Goal: Task Accomplishment & Management: Complete application form

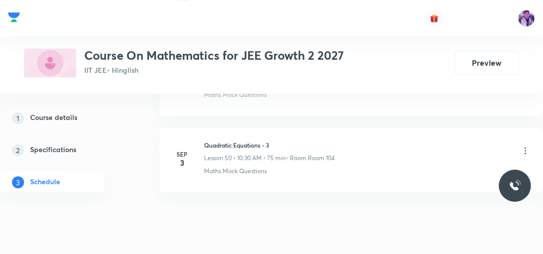
scroll to position [4308, 0]
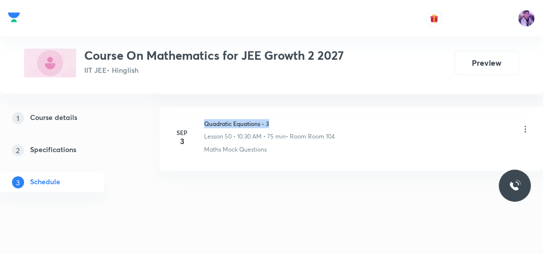
drag, startPoint x: 205, startPoint y: 111, endPoint x: 279, endPoint y: 110, distance: 74.7
click at [279, 119] on h6 "Quadratic Equations - 3" at bounding box center [269, 123] width 131 height 9
copy h6 "Quadratic Equations - 3"
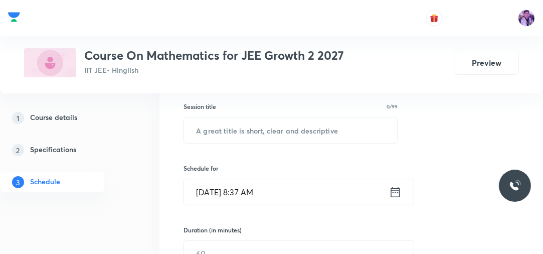
scroll to position [173, 0]
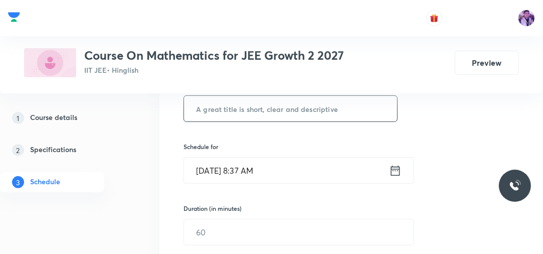
click at [307, 99] on input "text" at bounding box center [290, 109] width 213 height 26
paste input "Quadratic Equations - 3"
click at [307, 99] on input "Quadratic Equations - 3" at bounding box center [290, 109] width 213 height 26
type input "Quadratic Equations - 4"
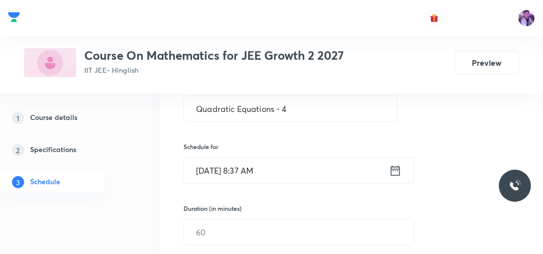
click at [250, 164] on input "Sep 4, 2025, 8:37 AM" at bounding box center [286, 170] width 205 height 26
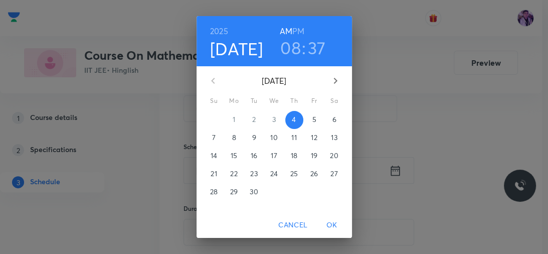
click at [293, 42] on h3 "08" at bounding box center [290, 47] width 21 height 21
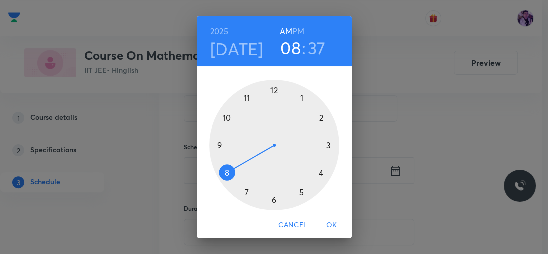
click at [215, 144] on div at bounding box center [274, 145] width 130 height 130
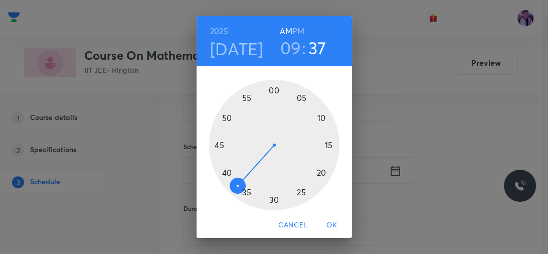
click at [269, 90] on div at bounding box center [274, 145] width 130 height 130
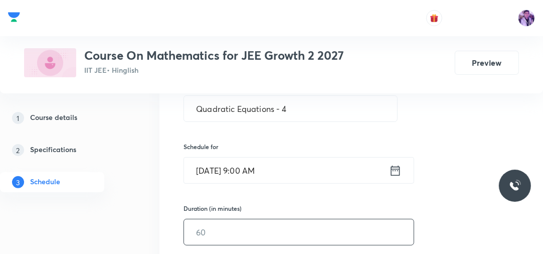
click at [208, 226] on input "text" at bounding box center [299, 232] width 230 height 26
type input "75"
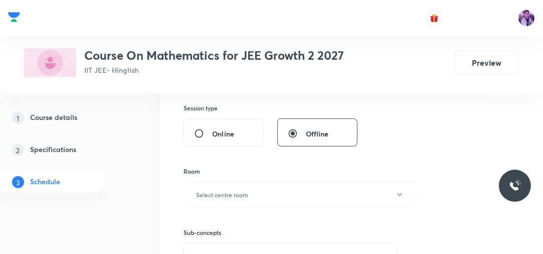
scroll to position [365, 0]
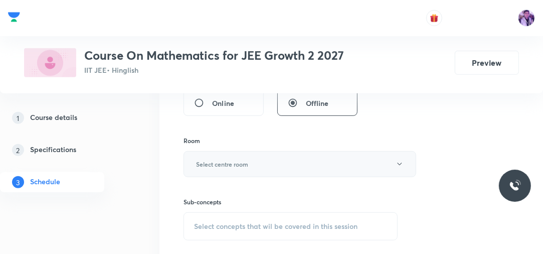
click at [233, 164] on h6 "Select centre room" at bounding box center [222, 163] width 52 height 9
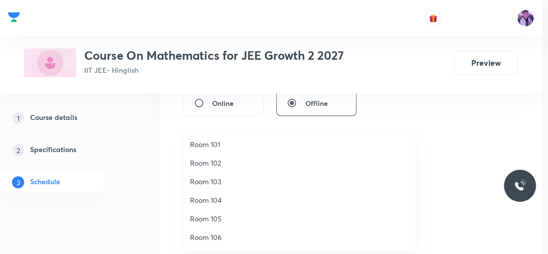
click at [214, 199] on span "Room 104" at bounding box center [300, 200] width 220 height 11
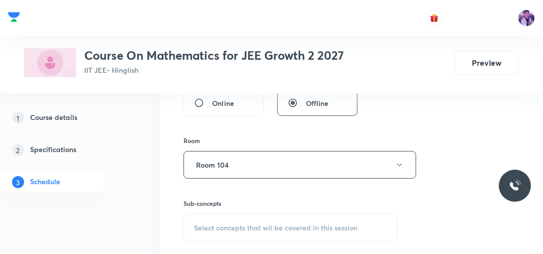
click at [264, 221] on div "Select concepts that wil be covered in this session" at bounding box center [291, 228] width 214 height 28
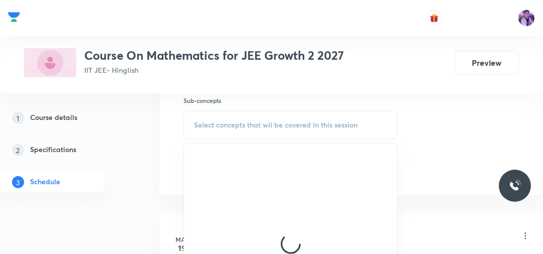
scroll to position [483, 0]
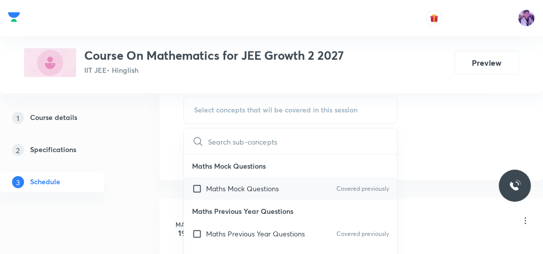
click at [236, 185] on p "Maths Mock Questions" at bounding box center [242, 188] width 73 height 11
checkbox input "true"
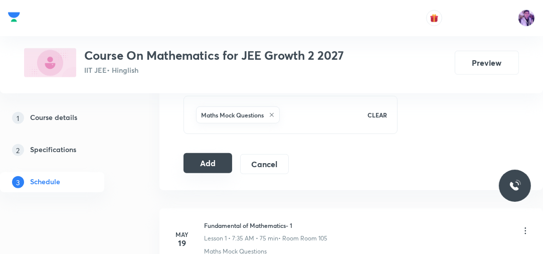
click at [201, 153] on button "Add" at bounding box center [208, 163] width 49 height 20
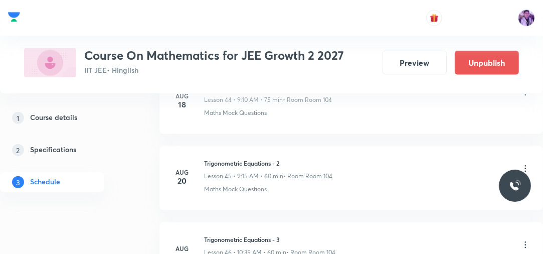
scroll to position [3942, 0]
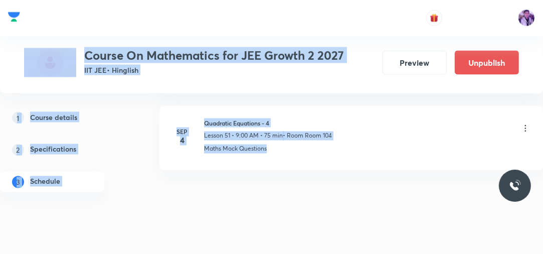
drag, startPoint x: 376, startPoint y: 133, endPoint x: 216, endPoint y: 18, distance: 197.2
click at [199, 150] on li "Sep 4 Quadratic Equations - 4 Lesson 51 • 9:00 AM • 75 min • Room Room 104 Math…" at bounding box center [351, 138] width 384 height 64
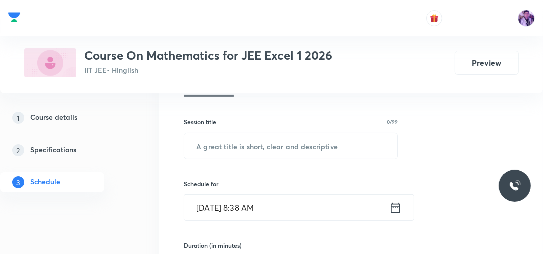
scroll to position [156, 0]
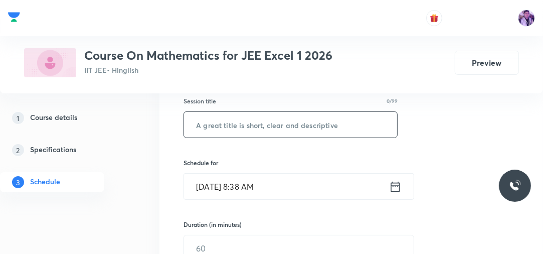
click at [285, 120] on input "text" at bounding box center [290, 125] width 213 height 26
type input "Definite Integral - 1"
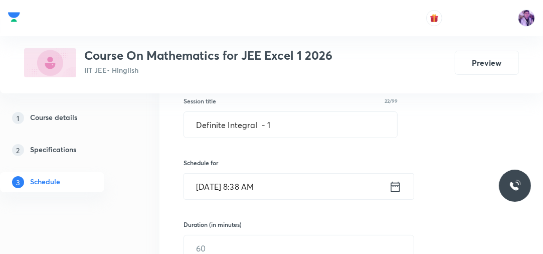
click at [250, 182] on input "Sep 4, 2025, 8:38 AM" at bounding box center [286, 187] width 205 height 26
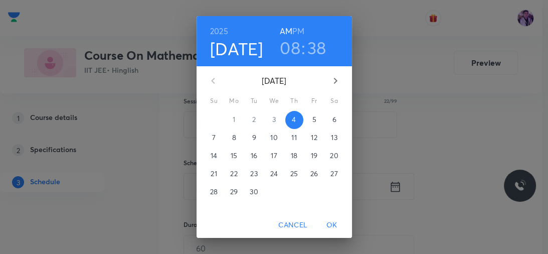
click at [290, 55] on h3 "08" at bounding box center [290, 47] width 21 height 21
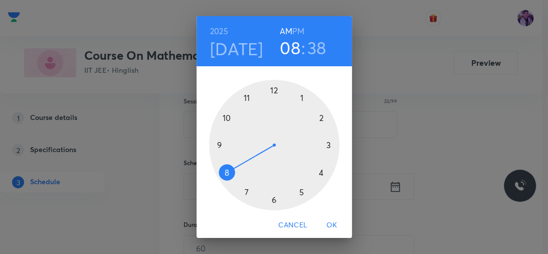
click at [225, 117] on div at bounding box center [274, 145] width 130 height 130
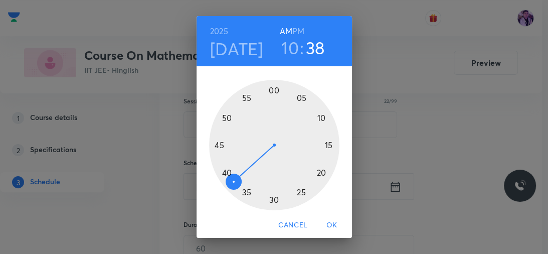
click at [268, 200] on div at bounding box center [274, 145] width 130 height 130
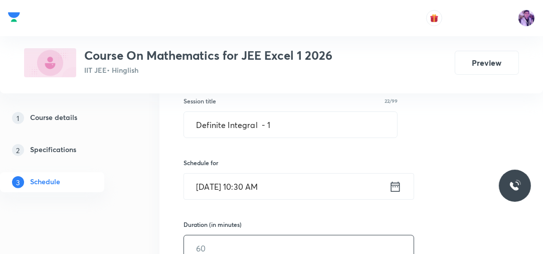
click at [221, 241] on input "text" at bounding box center [299, 248] width 230 height 26
type input "75"
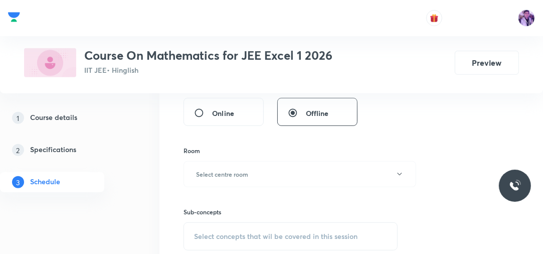
scroll to position [365, 0]
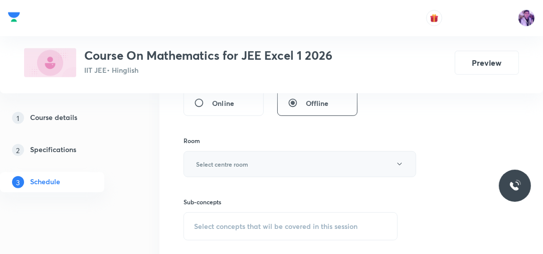
click at [258, 166] on button "Select centre room" at bounding box center [300, 164] width 233 height 26
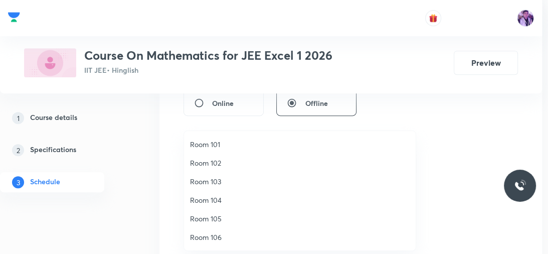
click at [221, 160] on span "Room 102" at bounding box center [300, 162] width 220 height 11
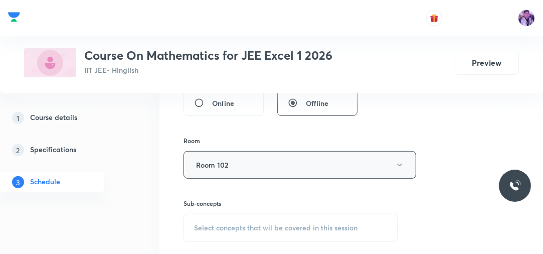
click at [221, 162] on button "Room 102" at bounding box center [300, 165] width 233 height 28
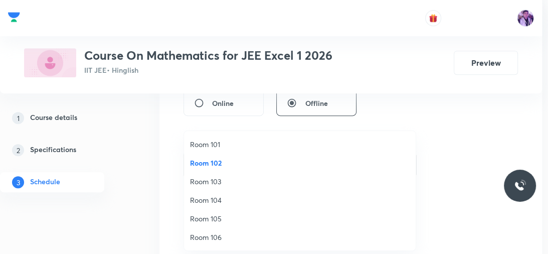
click at [209, 183] on span "Room 103" at bounding box center [300, 181] width 220 height 11
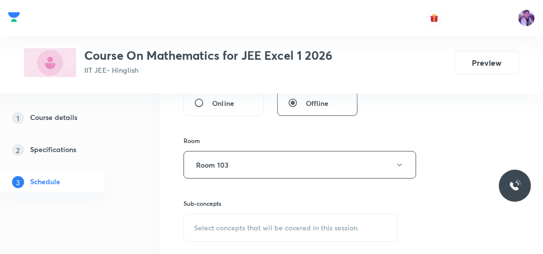
click at [231, 229] on span "Select concepts that wil be covered in this session" at bounding box center [275, 228] width 163 height 8
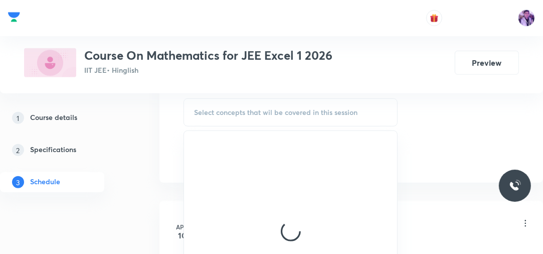
scroll to position [491, 0]
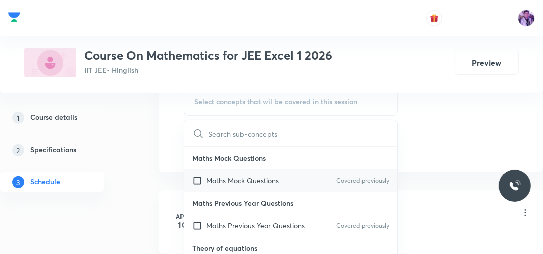
click at [254, 177] on p "Maths Mock Questions" at bounding box center [242, 180] width 73 height 11
checkbox input "true"
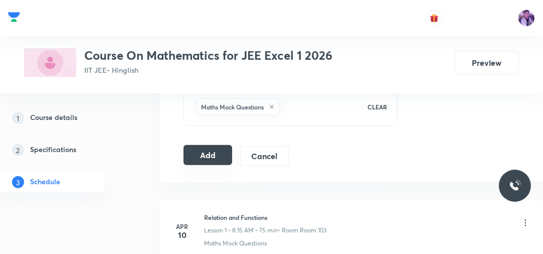
click at [199, 155] on button "Add" at bounding box center [208, 155] width 49 height 20
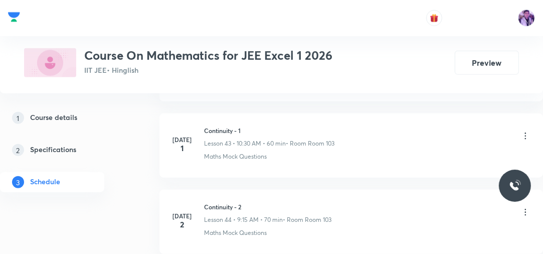
scroll to position [5918, 0]
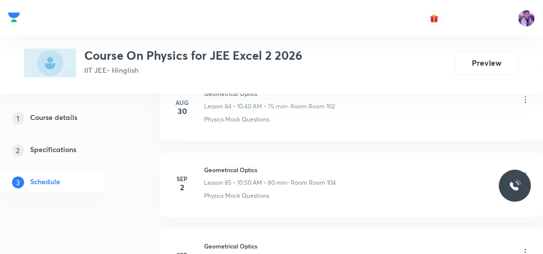
scroll to position [6937, 0]
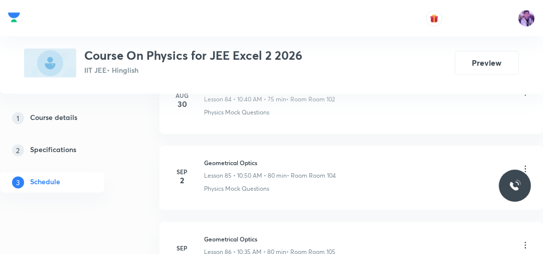
click at [539, 247] on li "Sep 3 Geometrical Optics Lesson 86 • 10:35 AM • 80 min • Room Room 105 Physics …" at bounding box center [351, 254] width 384 height 64
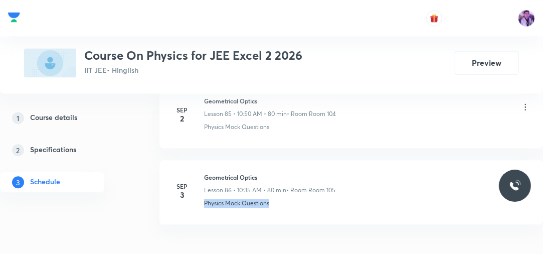
scroll to position [7011, 0]
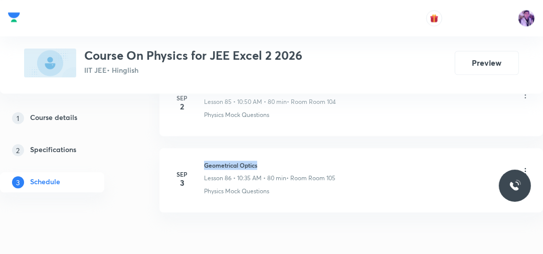
drag, startPoint x: 205, startPoint y: 145, endPoint x: 265, endPoint y: 141, distance: 60.3
click at [265, 148] on li "Sep 3 Geometrical Optics Lesson 86 • 10:35 AM • 80 min • Room Room 105 Physics …" at bounding box center [351, 180] width 384 height 64
copy h6 "Geometrical Optics"
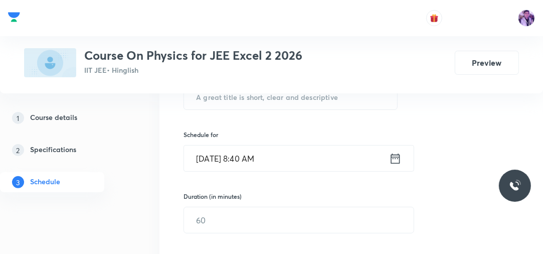
scroll to position [173, 0]
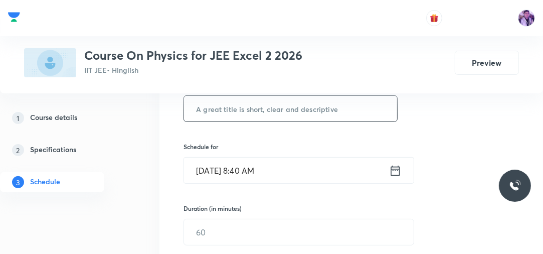
click at [298, 110] on input "text" at bounding box center [290, 109] width 213 height 26
paste input "Geometrical Optics"
type input "Geometrical Optics"
click at [247, 161] on input "Sep 4, 2025, 8:40 AM" at bounding box center [286, 170] width 205 height 26
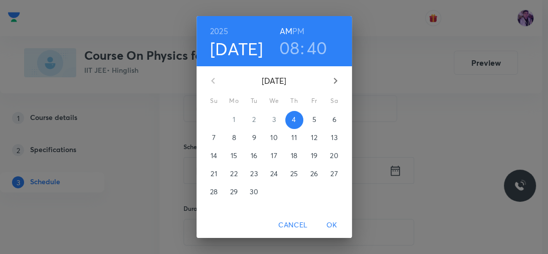
click at [283, 50] on h3 "08" at bounding box center [289, 47] width 21 height 21
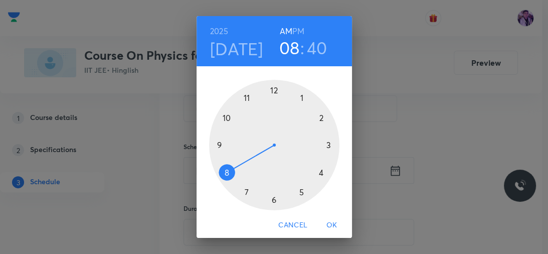
click at [213, 142] on div at bounding box center [274, 145] width 130 height 130
click at [271, 90] on div at bounding box center [274, 145] width 130 height 130
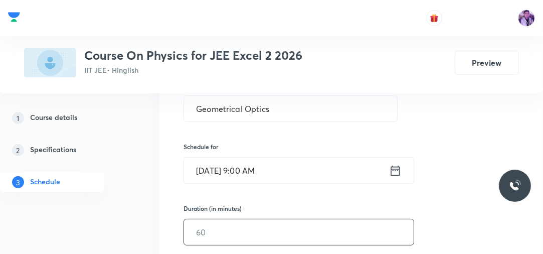
click at [202, 227] on input "text" at bounding box center [299, 232] width 230 height 26
type input "75"
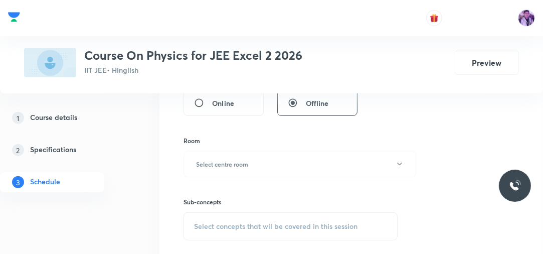
scroll to position [365, 0]
click at [224, 171] on button "Select centre room" at bounding box center [300, 164] width 233 height 26
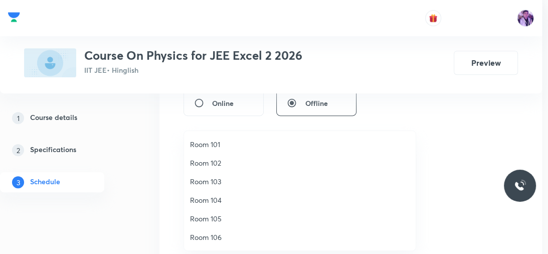
click at [221, 180] on span "Room 103" at bounding box center [300, 181] width 220 height 11
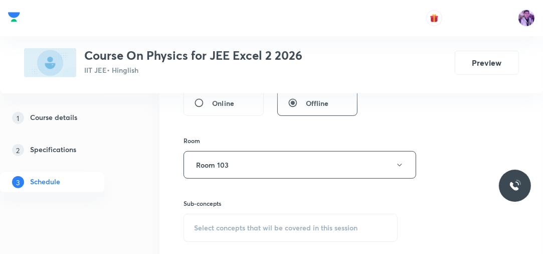
click at [221, 224] on span "Select concepts that wil be covered in this session" at bounding box center [275, 228] width 163 height 8
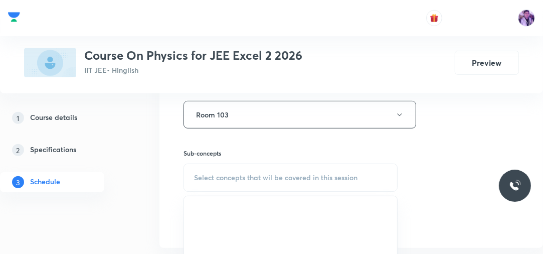
scroll to position [438, 0]
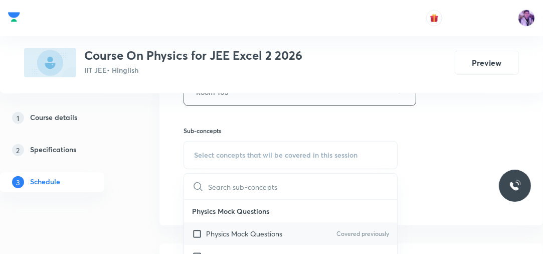
click at [233, 231] on p "Physics Mock Questions" at bounding box center [244, 233] width 76 height 11
checkbox input "true"
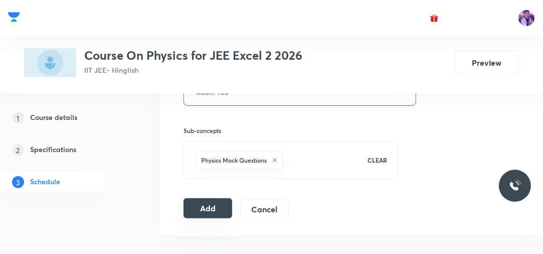
click at [214, 205] on button "Add" at bounding box center [208, 208] width 49 height 20
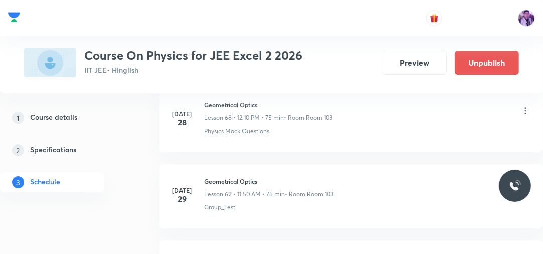
scroll to position [6679, 0]
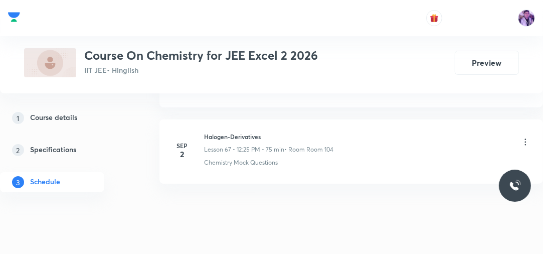
scroll to position [5600, 0]
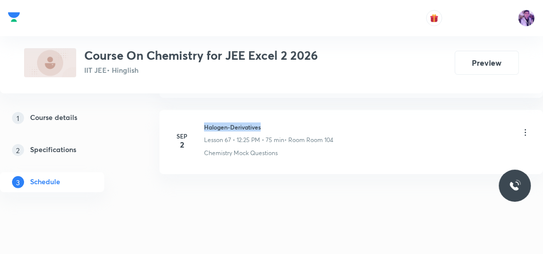
drag, startPoint x: 205, startPoint y: 113, endPoint x: 288, endPoint y: 108, distance: 83.9
click at [288, 122] on h6 "Halogen-Derivatives" at bounding box center [268, 126] width 129 height 9
copy h6 "Halogen-Derivatives"
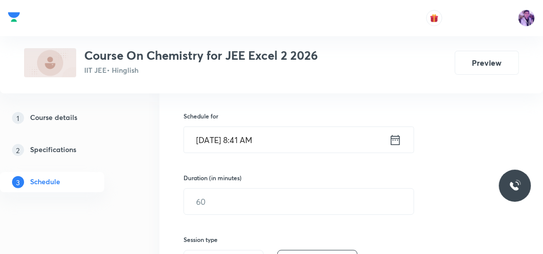
scroll to position [185, 0]
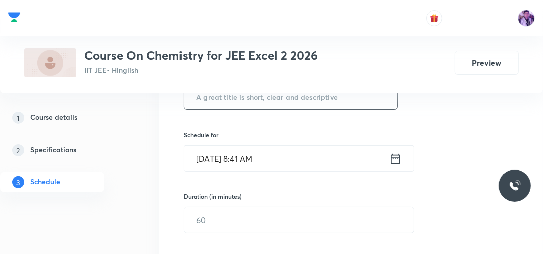
click at [292, 98] on input "text" at bounding box center [290, 97] width 213 height 26
paste input "Halogen-Derivatives"
type input "Halogen-Derivatives"
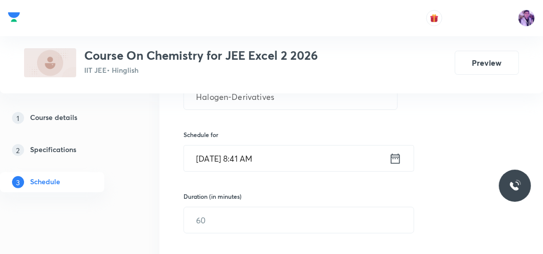
click at [252, 162] on input "Sep 4, 2025, 8:41 AM" at bounding box center [286, 158] width 205 height 26
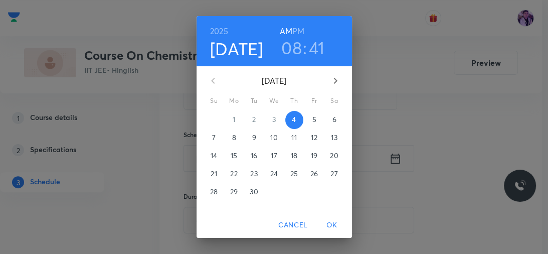
click at [290, 51] on h3 "08" at bounding box center [291, 47] width 21 height 21
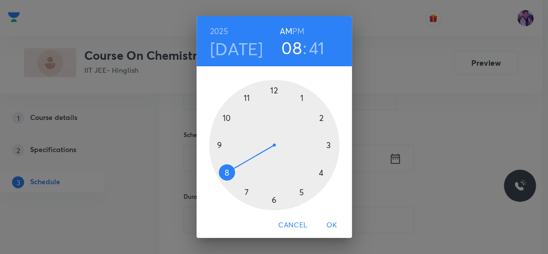
click at [296, 30] on h6 "PM" at bounding box center [298, 31] width 12 height 14
click at [270, 91] on div at bounding box center [274, 145] width 130 height 130
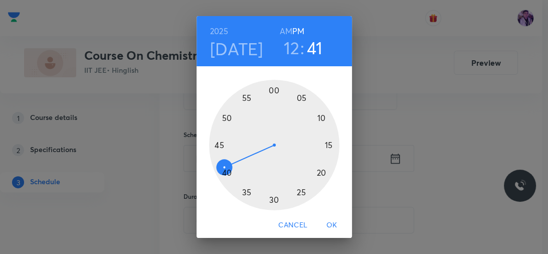
click at [325, 142] on div at bounding box center [274, 145] width 130 height 130
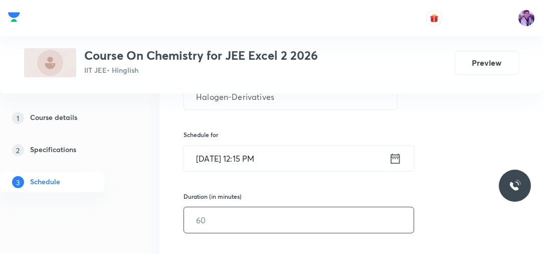
click at [222, 215] on input "text" at bounding box center [299, 220] width 230 height 26
type input "80"
click at [131, 198] on div "1 Course details 2 Specifications 3 Schedule" at bounding box center [66, 156] width 133 height 96
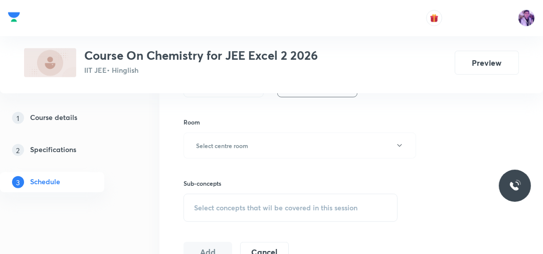
scroll to position [393, 0]
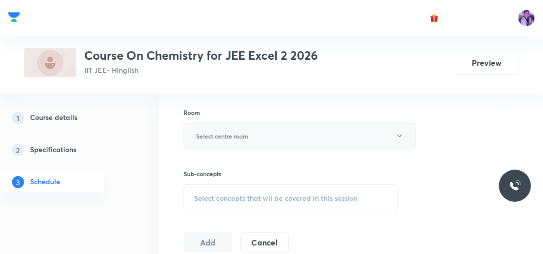
click at [278, 138] on button "Select centre room" at bounding box center [300, 136] width 233 height 26
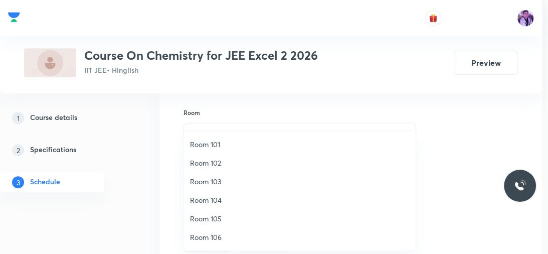
click at [227, 177] on span "Room 103" at bounding box center [300, 181] width 220 height 11
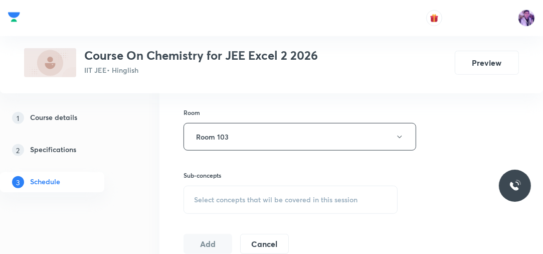
click at [209, 193] on div "Select concepts that wil be covered in this session" at bounding box center [291, 200] width 214 height 28
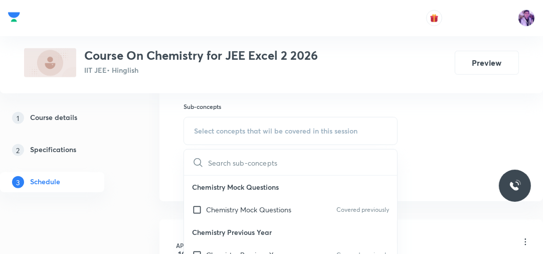
scroll to position [499, 0]
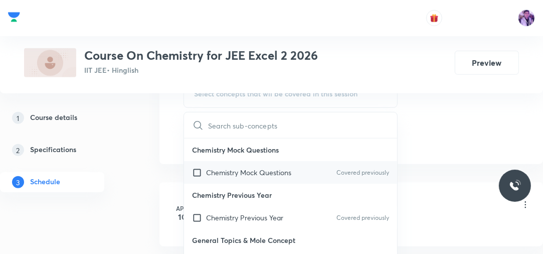
click at [203, 167] on input "checkbox" at bounding box center [199, 172] width 14 height 11
checkbox input "true"
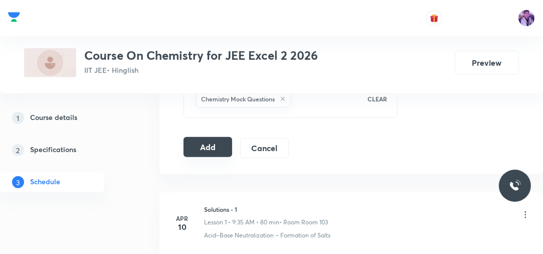
click at [213, 146] on button "Add" at bounding box center [208, 147] width 49 height 20
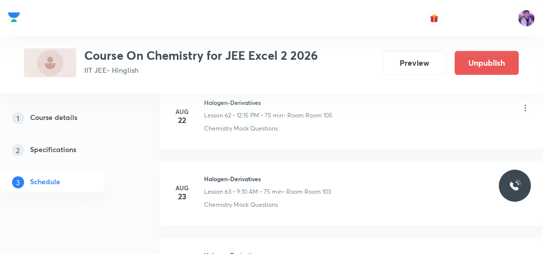
scroll to position [5234, 0]
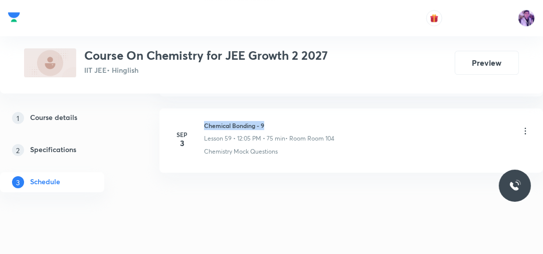
drag, startPoint x: 204, startPoint y: 111, endPoint x: 296, endPoint y: 99, distance: 92.6
click at [296, 108] on li "[DATE] Chemical Bonding - 9 Lesson 59 • 12:05 PM • 75 min • Room Room 104 Chemi…" at bounding box center [351, 140] width 384 height 64
copy h6 "Chemical Bonding - 9"
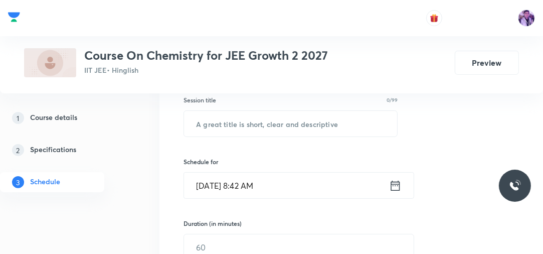
scroll to position [182, 0]
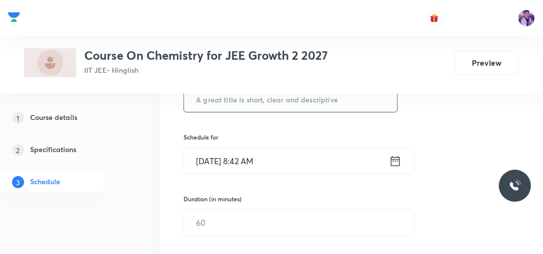
click at [338, 99] on input "text" at bounding box center [290, 99] width 213 height 26
paste input "Chemical Bonding - 9"
type input "Chemical Bonding - 10"
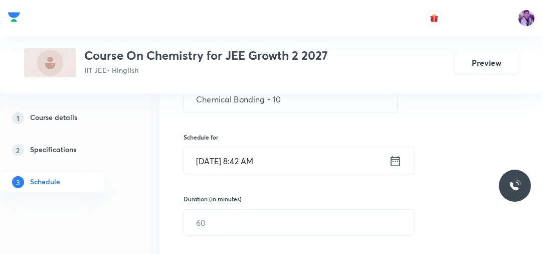
click at [253, 152] on input "[DATE] 8:42 AM" at bounding box center [286, 161] width 205 height 26
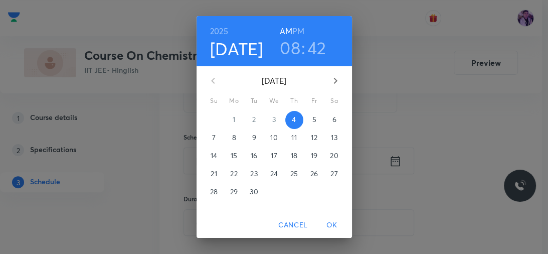
click at [289, 56] on h3 "08" at bounding box center [290, 47] width 21 height 21
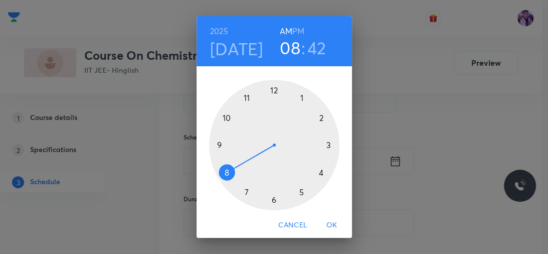
click at [225, 116] on div at bounding box center [274, 145] width 130 height 130
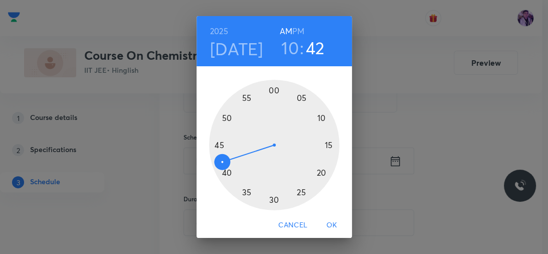
click at [272, 199] on div at bounding box center [274, 145] width 130 height 130
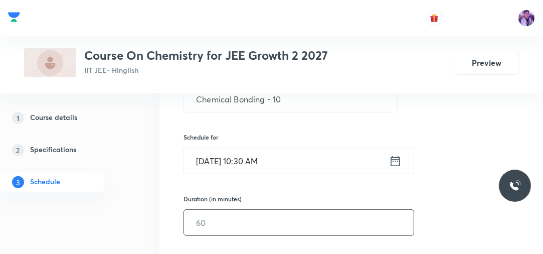
click at [243, 219] on input "text" at bounding box center [299, 223] width 230 height 26
type input "75"
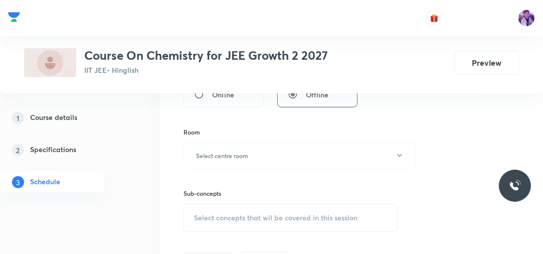
scroll to position [375, 0]
click at [242, 154] on h6 "Select centre room" at bounding box center [222, 154] width 52 height 9
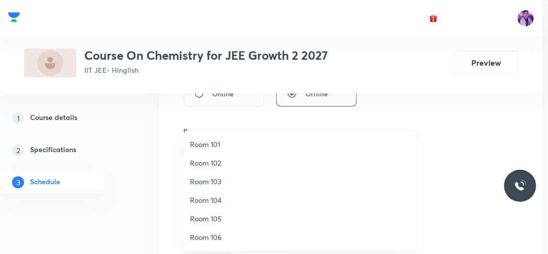
click at [203, 220] on span "Room 105" at bounding box center [300, 218] width 220 height 11
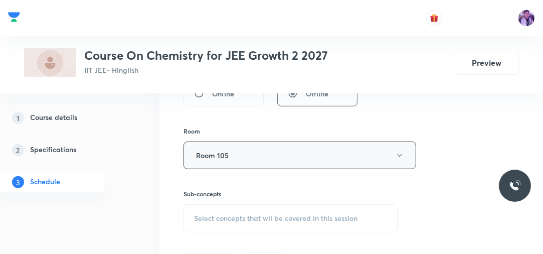
click at [274, 161] on button "Room 105" at bounding box center [300, 155] width 233 height 28
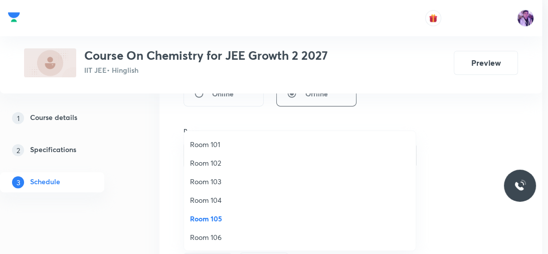
click at [225, 187] on li "Room 103" at bounding box center [300, 181] width 232 height 19
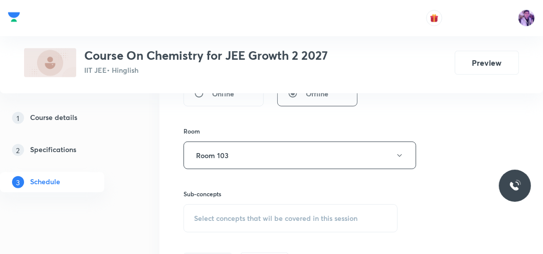
click at [221, 219] on span "Select concepts that wil be covered in this session" at bounding box center [275, 218] width 163 height 8
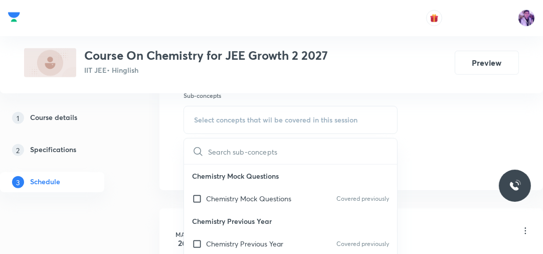
scroll to position [489, 0]
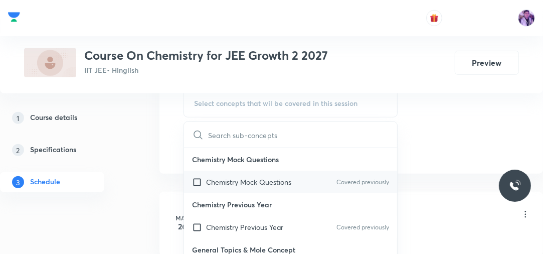
click at [247, 180] on p "Chemistry Mock Questions" at bounding box center [248, 182] width 85 height 11
checkbox input "true"
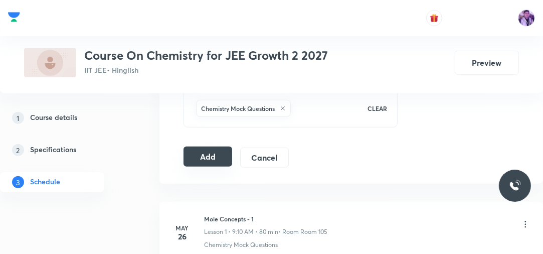
click at [213, 160] on button "Add" at bounding box center [208, 156] width 49 height 20
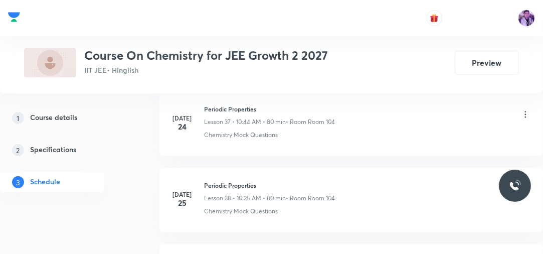
scroll to position [4549, 0]
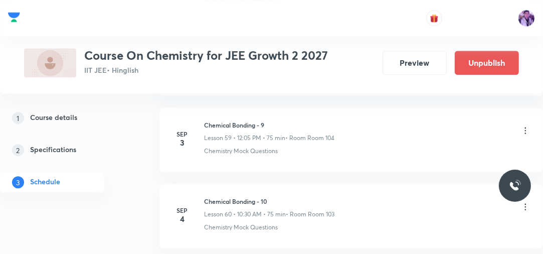
click at [303, 26] on div at bounding box center [271, 18] width 543 height 36
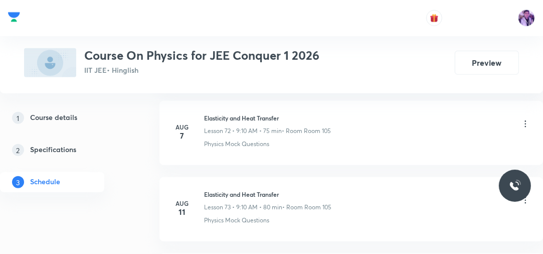
scroll to position [7121, 0]
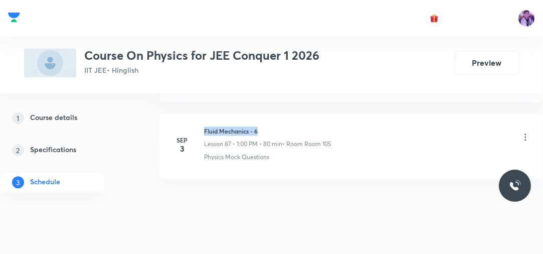
drag, startPoint x: 244, startPoint y: 108, endPoint x: 283, endPoint y: 103, distance: 39.4
click at [283, 114] on li "[DATE] Fluid Mechanics - 6 Lesson 87 • 1:00 PM • 80 min • Room Room 105 Physics…" at bounding box center [351, 146] width 384 height 64
copy h6 "Fluid Mechanics - 6"
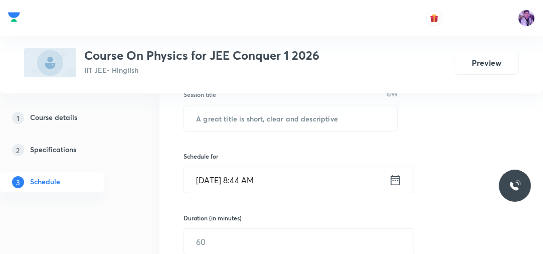
scroll to position [175, 0]
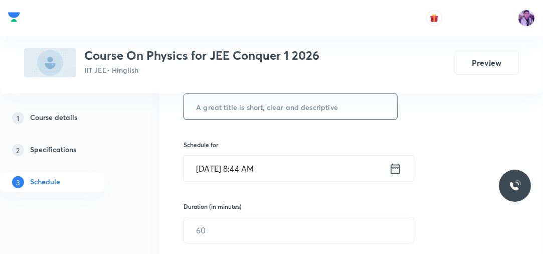
click at [331, 106] on input "text" at bounding box center [290, 107] width 213 height 26
paste input "Fluid Mechanics - 6"
click at [331, 106] on input "Fluid Mechanics - 6" at bounding box center [290, 107] width 213 height 26
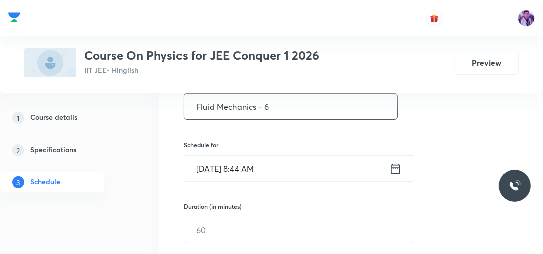
click at [331, 106] on input "Fluid Mechanics - 6" at bounding box center [290, 107] width 213 height 26
click at [295, 105] on input "Fluid Mechanics - 6" at bounding box center [290, 107] width 213 height 26
type input "Fluid Mechanics - 7"
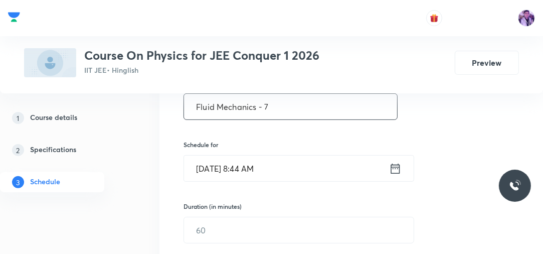
click at [253, 181] on div "Sep 4, 2025, 8:44 AM ​" at bounding box center [299, 168] width 231 height 27
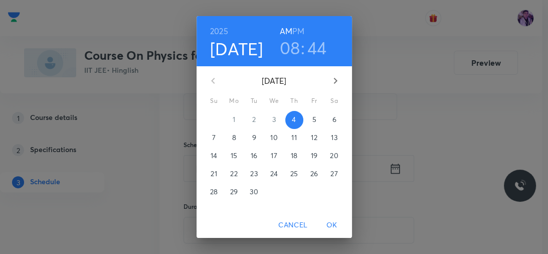
click at [286, 54] on h3 "08" at bounding box center [290, 47] width 21 height 21
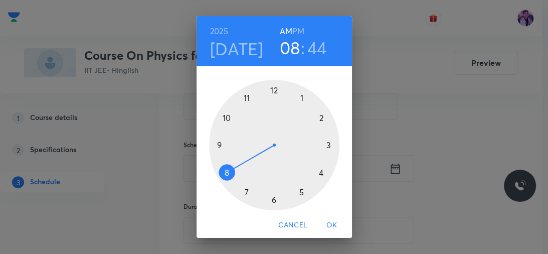
click at [216, 144] on div at bounding box center [274, 145] width 130 height 130
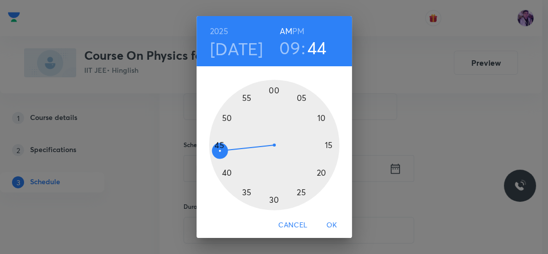
click at [285, 51] on h3 "09" at bounding box center [289, 47] width 21 height 21
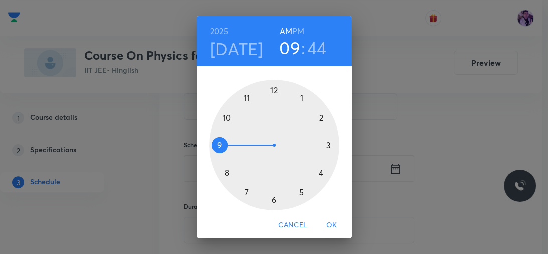
click at [243, 96] on div at bounding box center [274, 145] width 130 height 130
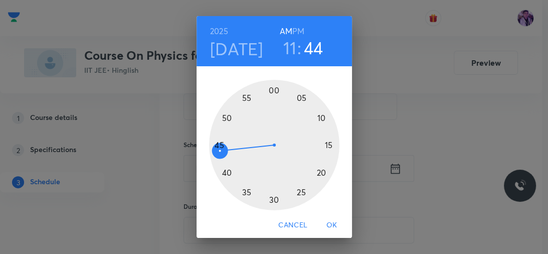
click at [326, 145] on div at bounding box center [274, 145] width 130 height 130
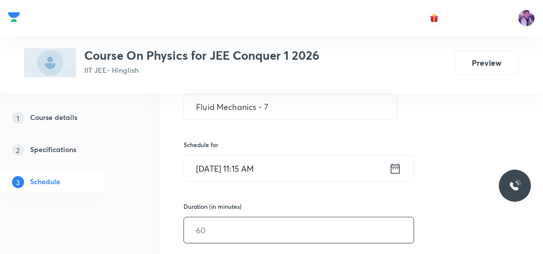
click at [224, 229] on input "text" at bounding box center [299, 230] width 230 height 26
type input "80"
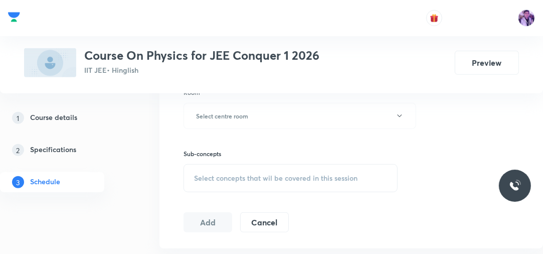
scroll to position [415, 0]
click at [222, 122] on button "Select centre room" at bounding box center [300, 114] width 233 height 26
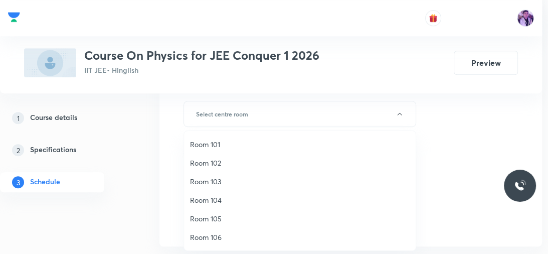
click at [206, 213] on li "Room 105" at bounding box center [300, 218] width 232 height 19
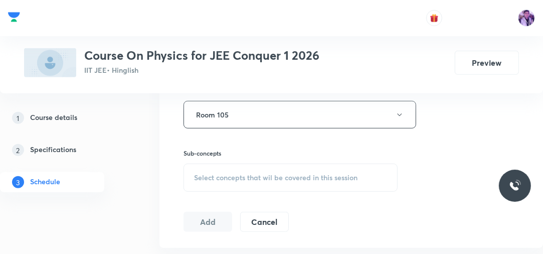
click at [249, 175] on span "Select concepts that wil be covered in this session" at bounding box center [275, 178] width 163 height 8
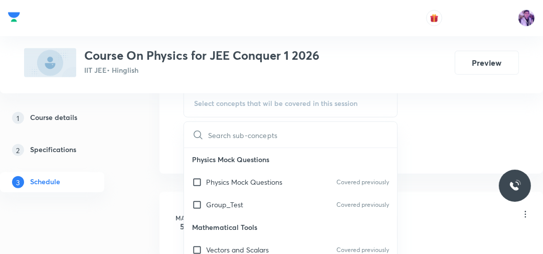
scroll to position [501, 0]
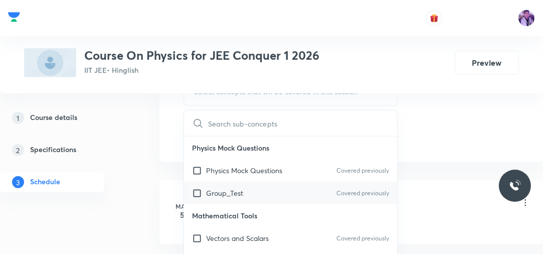
click at [231, 188] on p "Group_Test" at bounding box center [224, 193] width 37 height 11
checkbox input "true"
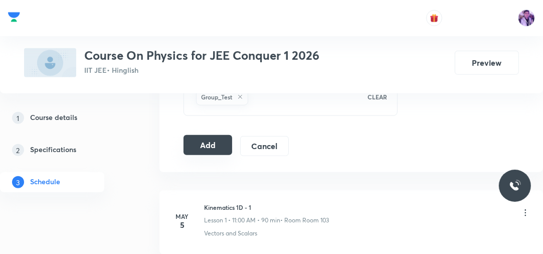
click at [211, 144] on button "Add" at bounding box center [208, 145] width 49 height 20
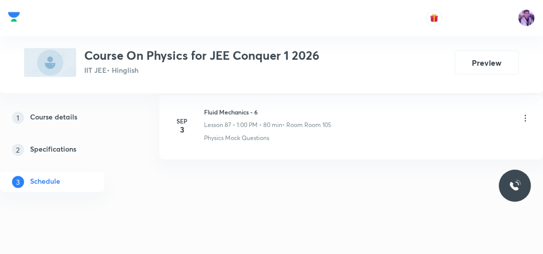
scroll to position [6679, 0]
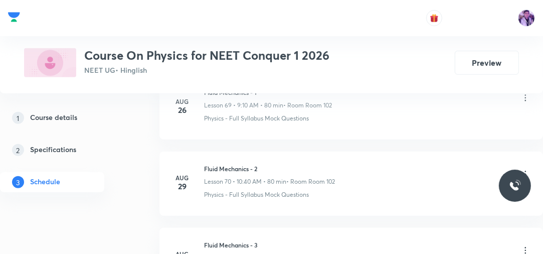
scroll to position [6056, 0]
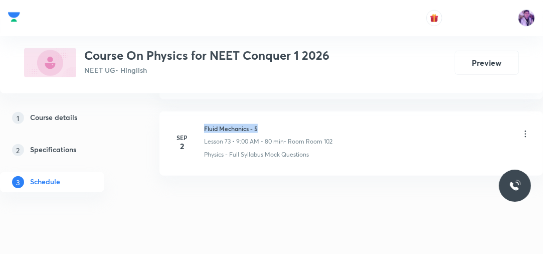
drag, startPoint x: 204, startPoint y: 111, endPoint x: 275, endPoint y: 95, distance: 72.9
click at [275, 111] on li "[DATE] Fluid Mechanics - 5 Lesson 73 • 9:00 AM • 80 min • Room Room 102 Physics…" at bounding box center [351, 143] width 384 height 64
copy h6 "Fluid Mechanics - 5"
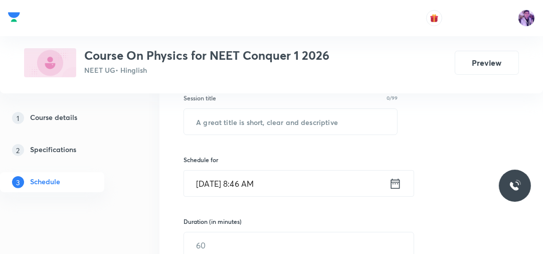
scroll to position [169, 0]
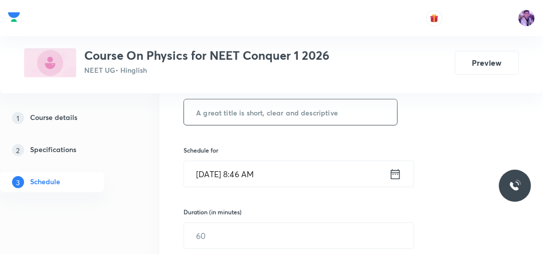
click at [285, 107] on input "text" at bounding box center [290, 112] width 213 height 26
paste input "Fluid Mechanics - 5"
type input "Fluid Mechanics - 6"
click at [257, 171] on input "[DATE] 8:46 AM" at bounding box center [286, 174] width 205 height 26
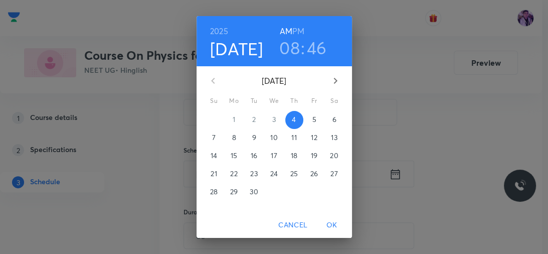
click at [282, 46] on h3 "08" at bounding box center [289, 47] width 21 height 21
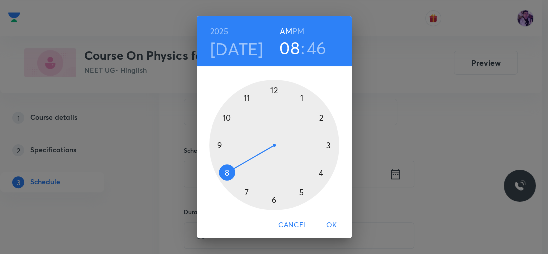
click at [215, 146] on div at bounding box center [274, 145] width 130 height 130
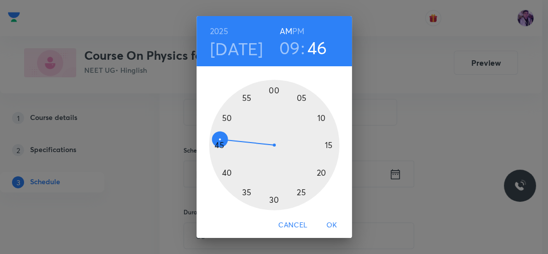
click at [270, 92] on div at bounding box center [274, 145] width 130 height 130
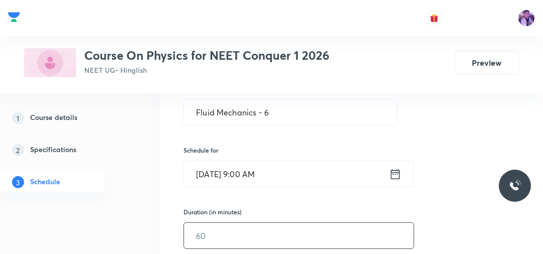
click at [208, 228] on input "text" at bounding box center [299, 236] width 230 height 26
type input "80"
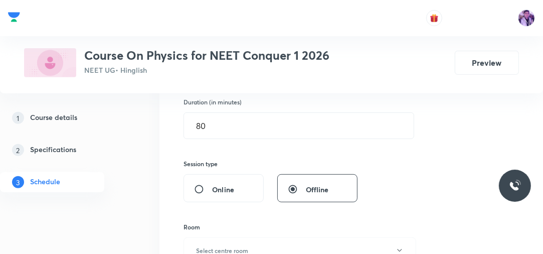
scroll to position [378, 0]
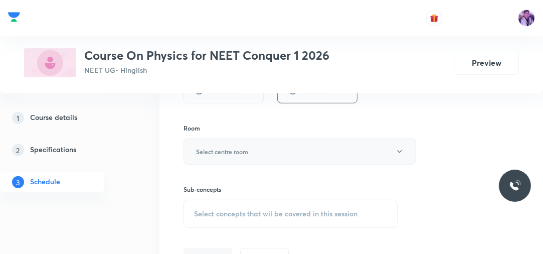
click at [239, 154] on h6 "Select centre room" at bounding box center [222, 151] width 52 height 9
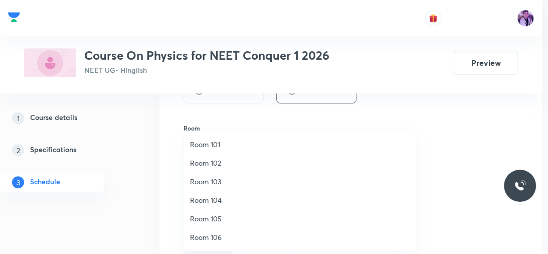
click at [225, 164] on span "Room 102" at bounding box center [300, 162] width 220 height 11
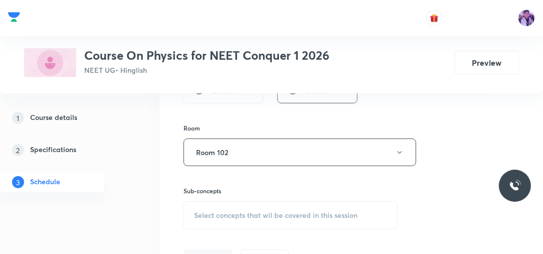
click at [213, 211] on span "Select concepts that wil be covered in this session" at bounding box center [275, 215] width 163 height 8
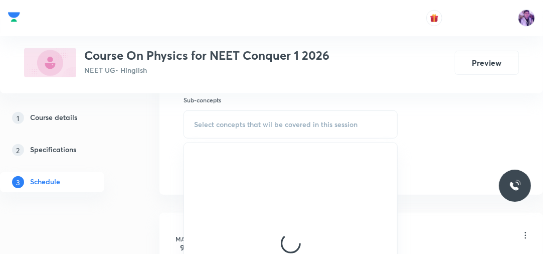
scroll to position [488, 0]
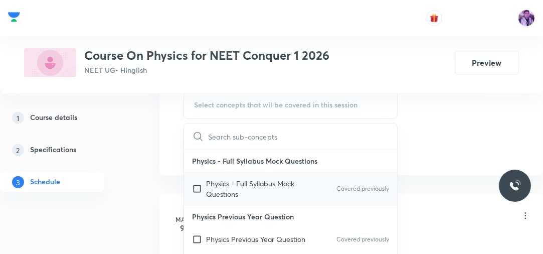
click at [233, 179] on p "Physics - Full Syllabus Mock Questions" at bounding box center [256, 188] width 101 height 21
checkbox input "true"
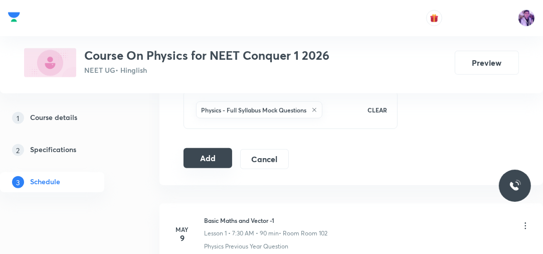
click at [209, 150] on button "Add" at bounding box center [208, 158] width 49 height 20
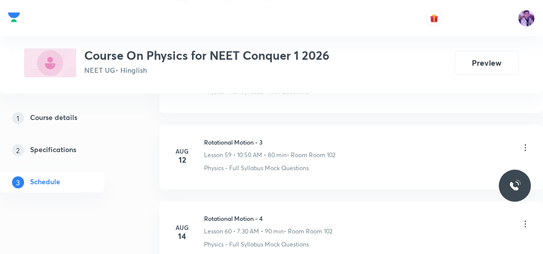
scroll to position [5614, 0]
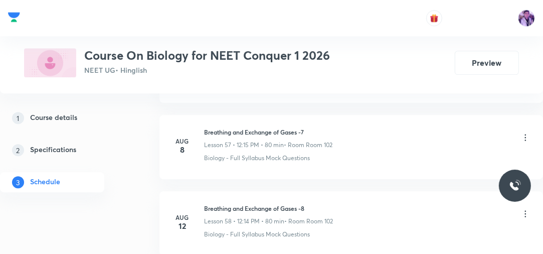
scroll to position [5677, 0]
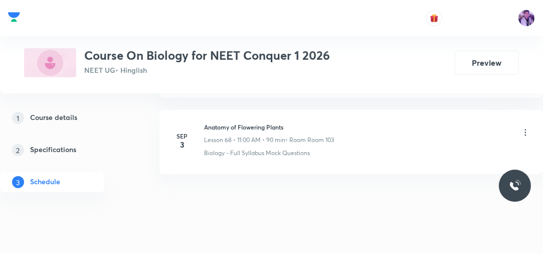
drag, startPoint x: 511, startPoint y: 181, endPoint x: 455, endPoint y: 223, distance: 69.8
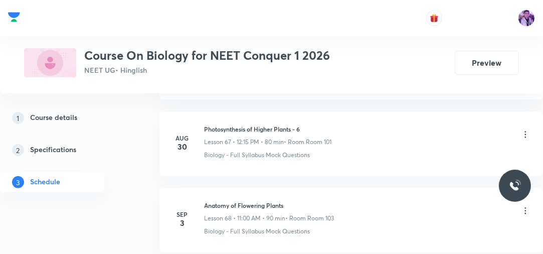
scroll to position [5596, 0]
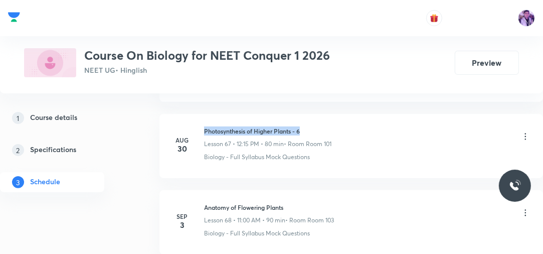
drag, startPoint x: 204, startPoint y: 115, endPoint x: 317, endPoint y: 103, distance: 113.5
click at [317, 114] on li "[DATE] Photosynthesis of Higher Plants - 6 Lesson 67 • 12:15 PM • 80 min • Room…" at bounding box center [351, 146] width 384 height 64
copy h6 "Photosynthesis of Higher Plants - 6"
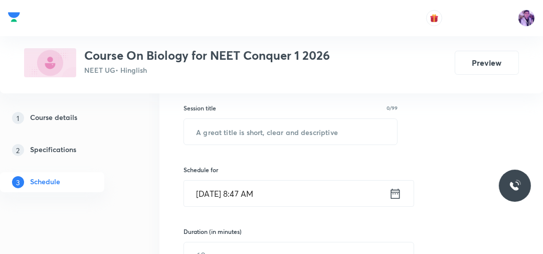
scroll to position [159, 0]
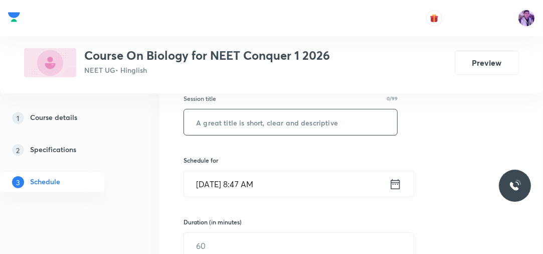
click at [280, 117] on input "text" at bounding box center [290, 122] width 213 height 26
paste input "Photosynthesis of Higher Plants - 6"
click at [280, 118] on input "Photosynthesis of Higher Plants - 6" at bounding box center [290, 122] width 213 height 26
click at [329, 115] on input "Photosynthesis of Higher Plants - 6" at bounding box center [290, 122] width 213 height 26
type input "Photosynthesis of Higher Plants - 7"
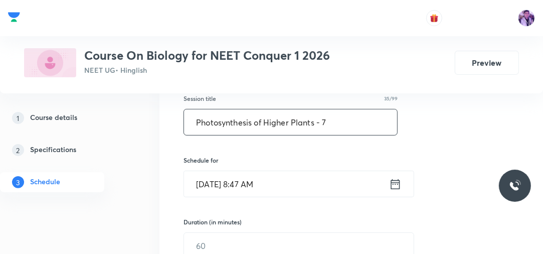
click at [254, 180] on input "Sep 4, 2025, 8:47 AM" at bounding box center [286, 184] width 205 height 26
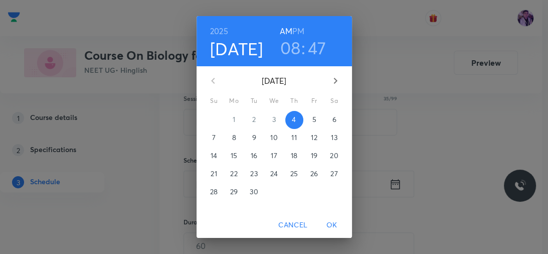
click at [286, 54] on h3 "08" at bounding box center [290, 47] width 21 height 21
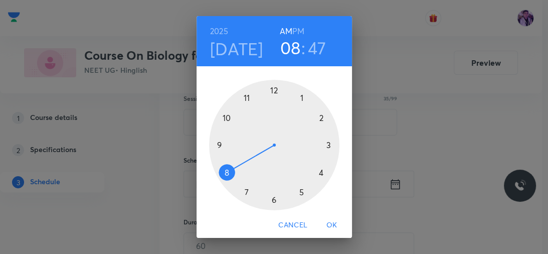
click at [223, 118] on div at bounding box center [274, 145] width 130 height 130
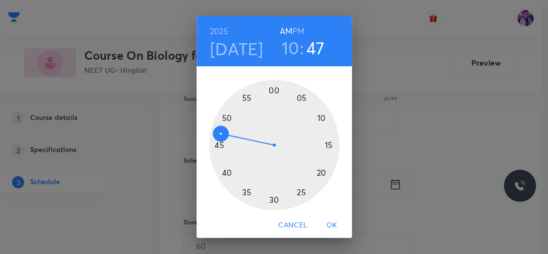
click at [216, 144] on div at bounding box center [274, 145] width 130 height 130
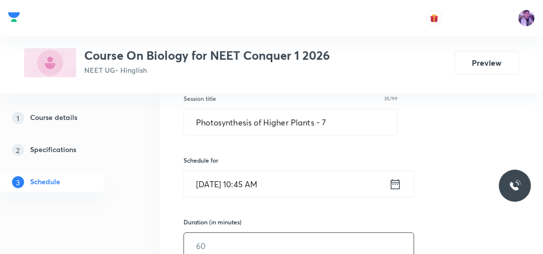
click at [202, 238] on input "text" at bounding box center [299, 246] width 230 height 26
type input "80"
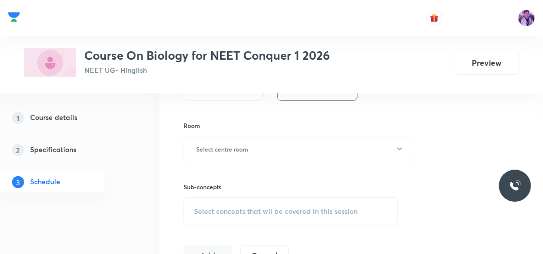
scroll to position [384, 0]
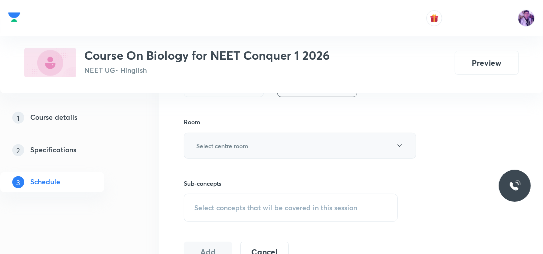
click at [289, 146] on button "Select centre room" at bounding box center [300, 145] width 233 height 26
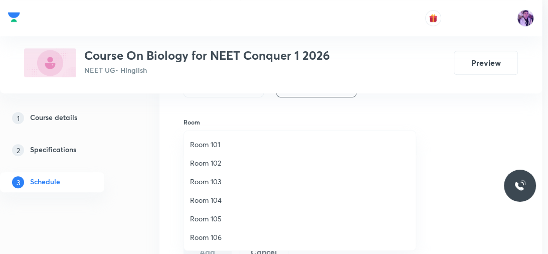
click at [220, 163] on span "Room 102" at bounding box center [300, 162] width 220 height 11
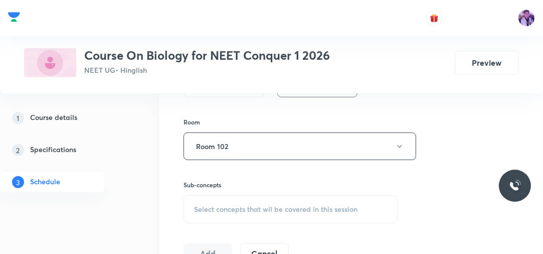
click at [237, 199] on div "Select concepts that wil be covered in this session" at bounding box center [291, 209] width 214 height 28
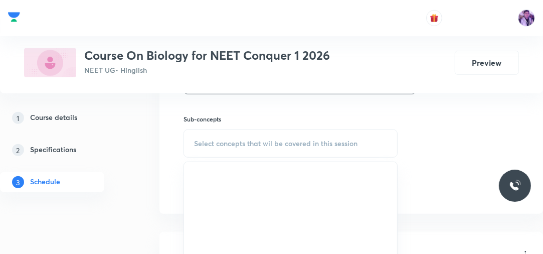
scroll to position [459, 0]
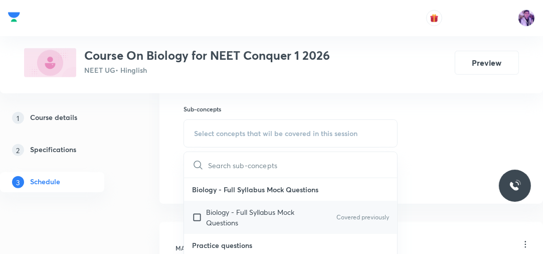
click at [205, 213] on input "checkbox" at bounding box center [199, 217] width 14 height 21
checkbox input "true"
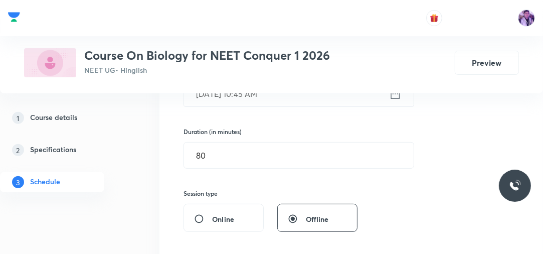
scroll to position [219, 0]
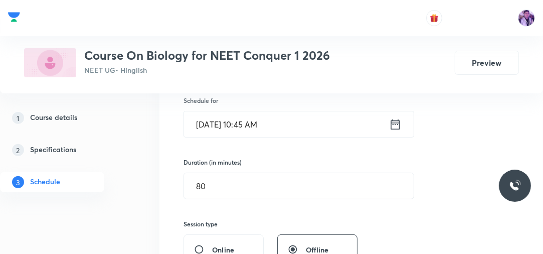
click at [255, 134] on input "Sep 4, 2025, 10:45 AM" at bounding box center [286, 124] width 205 height 26
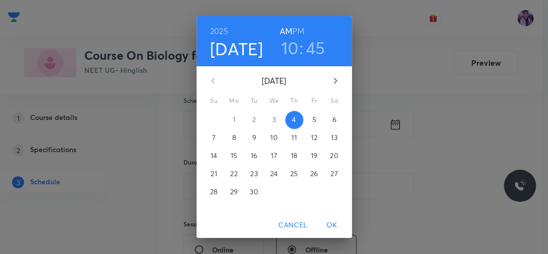
click at [309, 50] on h3 "45" at bounding box center [316, 47] width 20 height 21
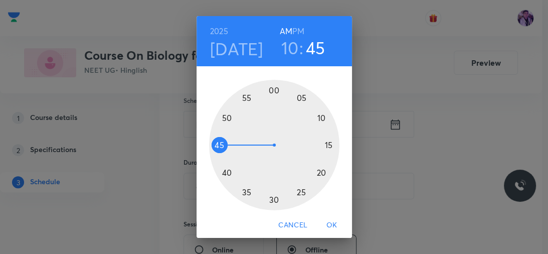
click at [222, 172] on div at bounding box center [274, 145] width 130 height 130
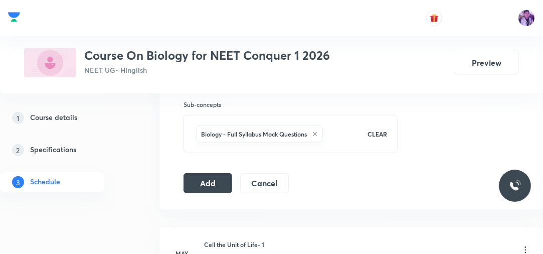
scroll to position [475, 0]
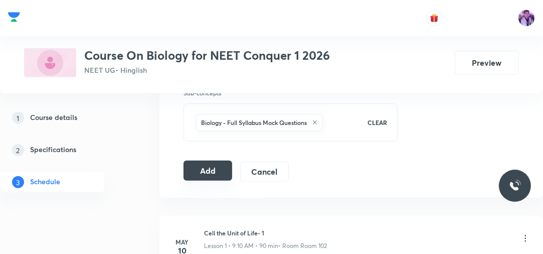
click at [198, 168] on button "Add" at bounding box center [208, 170] width 49 height 20
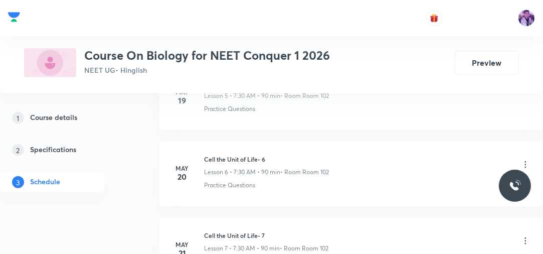
scroll to position [5234, 0]
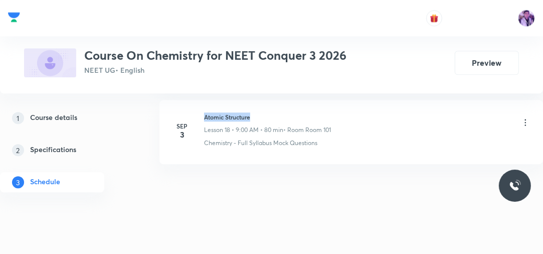
drag, startPoint x: 205, startPoint y: 114, endPoint x: 277, endPoint y: 107, distance: 72.1
click at [277, 107] on li "[DATE] Atomic Structure Lesson 18 • 9:00 AM • 80 min • Room Room 101 Chemistry …" at bounding box center [351, 132] width 384 height 64
copy h6 "Atomic Structure"
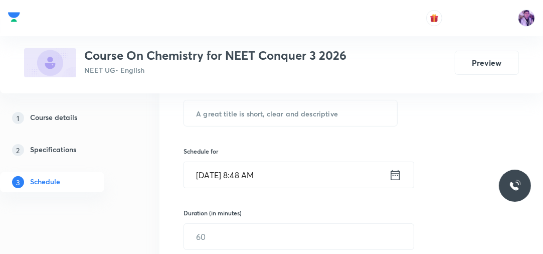
scroll to position [171, 0]
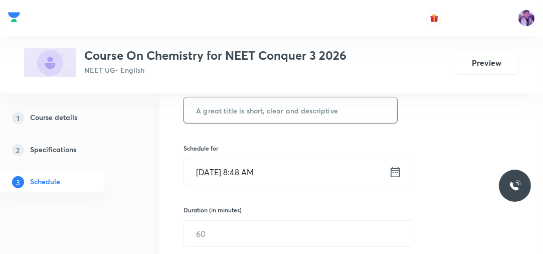
click at [288, 105] on input "text" at bounding box center [290, 110] width 213 height 26
paste input "Atomic Structure"
type input "Atomic Structure"
click at [243, 175] on input "[DATE] 8:48 AM" at bounding box center [286, 172] width 205 height 26
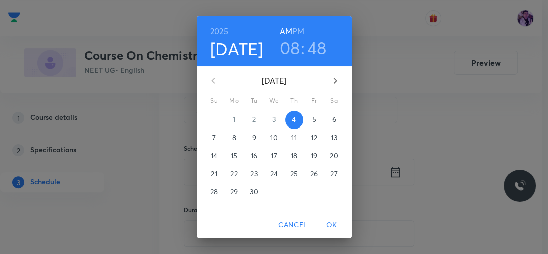
click at [293, 54] on h3 "08" at bounding box center [290, 47] width 21 height 21
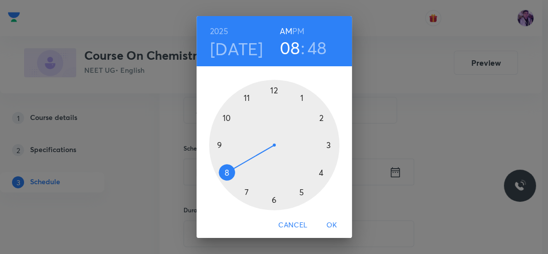
click at [215, 145] on div at bounding box center [274, 145] width 130 height 130
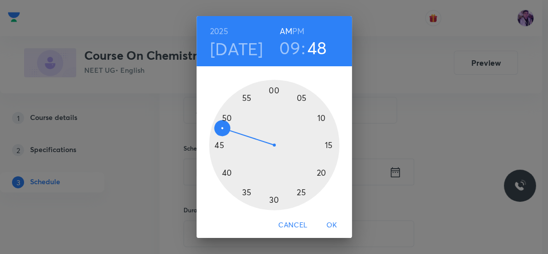
click at [270, 92] on div at bounding box center [274, 145] width 130 height 130
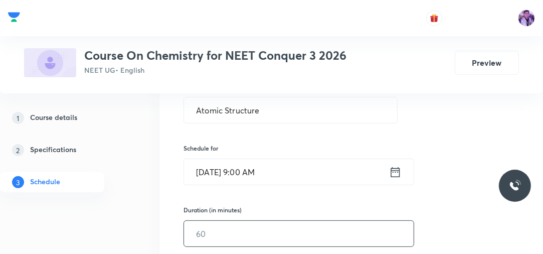
click at [209, 237] on input "text" at bounding box center [299, 234] width 230 height 26
type input "80"
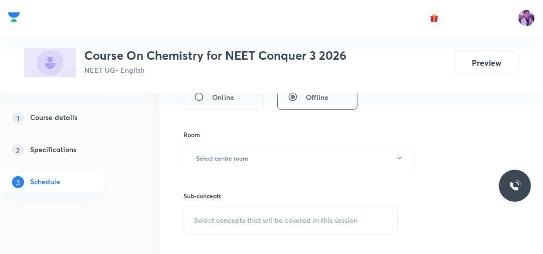
scroll to position [380, 0]
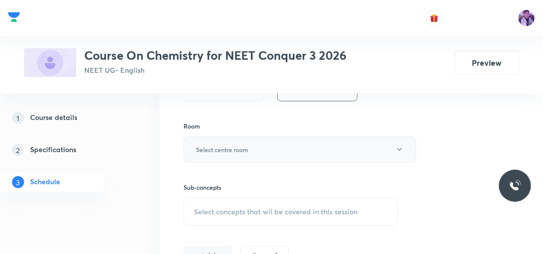
click at [265, 154] on button "Select centre room" at bounding box center [300, 149] width 233 height 26
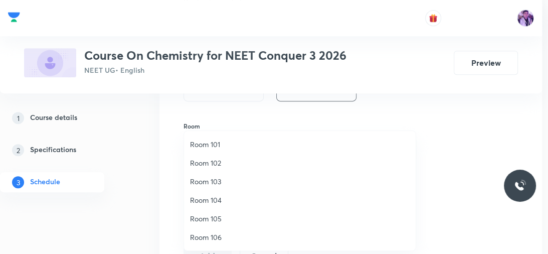
click at [222, 146] on span "Room 101" at bounding box center [300, 144] width 220 height 11
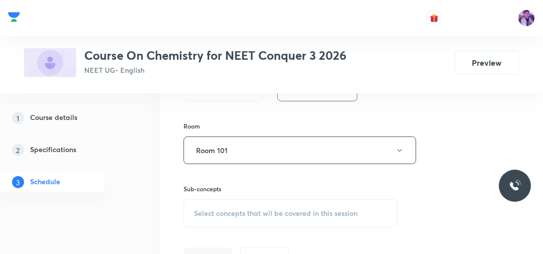
click at [230, 211] on span "Select concepts that wil be covered in this session" at bounding box center [275, 213] width 163 height 8
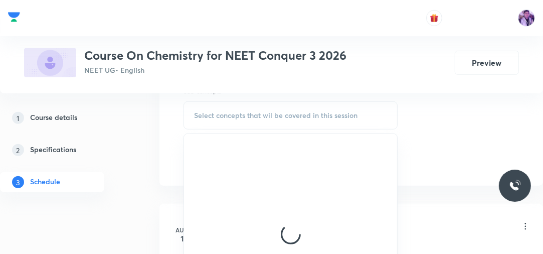
scroll to position [481, 0]
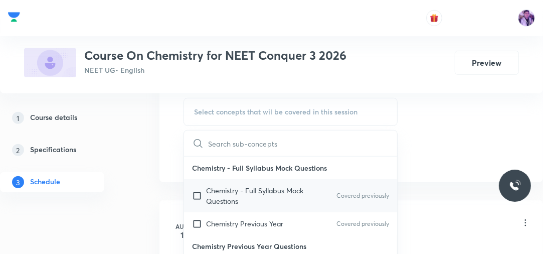
click at [205, 202] on input "checkbox" at bounding box center [199, 195] width 14 height 21
checkbox input "true"
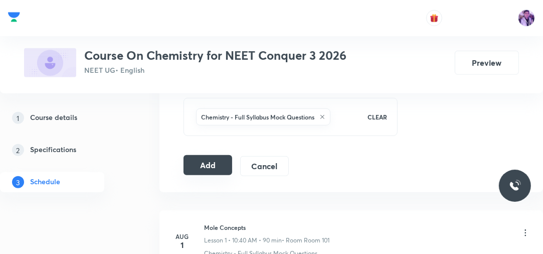
click at [214, 166] on button "Add" at bounding box center [208, 165] width 49 height 20
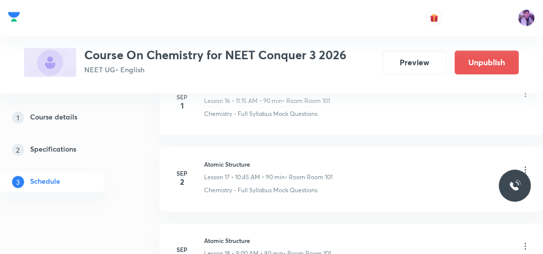
scroll to position [1508, 0]
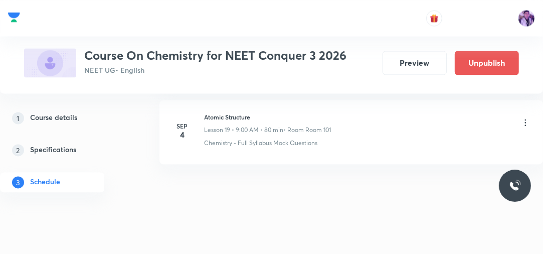
click at [239, 21] on div at bounding box center [271, 18] width 543 height 36
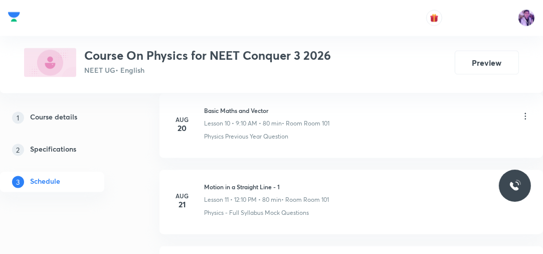
scroll to position [1951, 0]
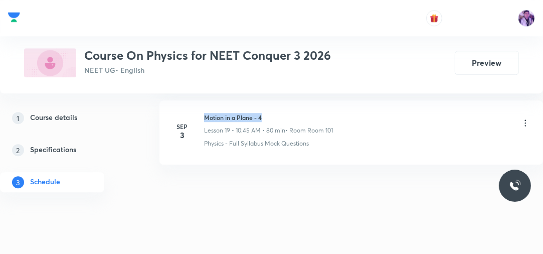
drag, startPoint x: 206, startPoint y: 111, endPoint x: 284, endPoint y: 105, distance: 78.0
click at [286, 104] on li "[DATE] Motion in a Plane - 4 Lesson 19 • 10:45 AM • 80 min • Room Room 101 Phys…" at bounding box center [351, 132] width 384 height 64
copy h6 "Motion in a Plane - 4"
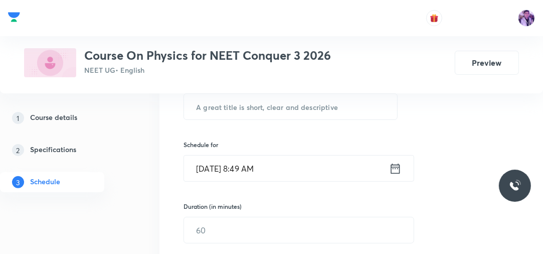
scroll to position [171, 0]
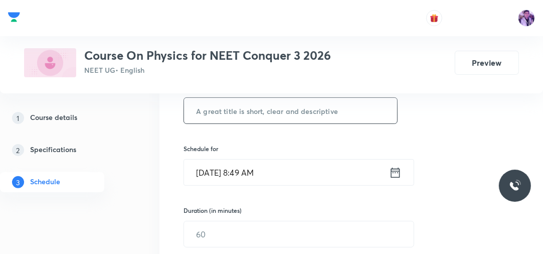
click at [274, 106] on input "text" at bounding box center [290, 111] width 213 height 26
paste input "Motion in a Plane - 4"
click at [274, 106] on input "Motion in a Plane - 4" at bounding box center [290, 111] width 213 height 26
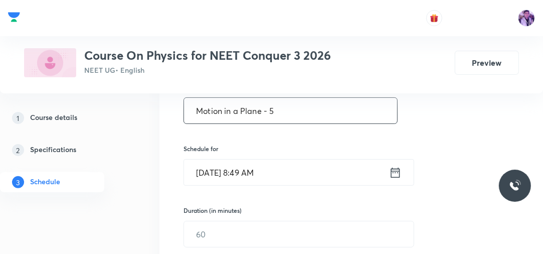
type input "Motion in a Plane - 5"
click at [249, 171] on input "[DATE] 8:49 AM" at bounding box center [286, 172] width 205 height 26
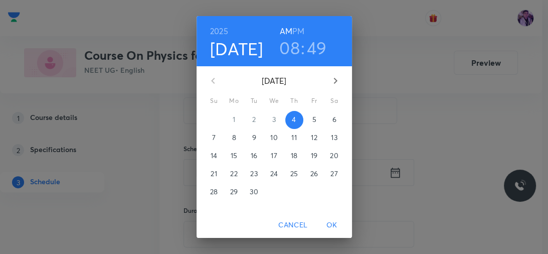
click at [289, 54] on h3 "08" at bounding box center [289, 47] width 21 height 21
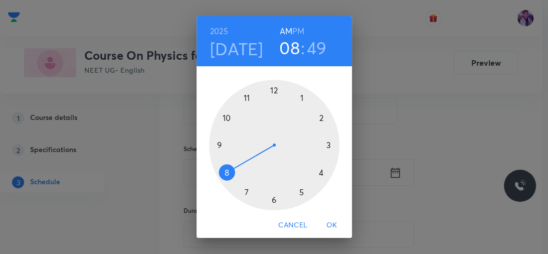
click at [225, 116] on div at bounding box center [274, 145] width 130 height 130
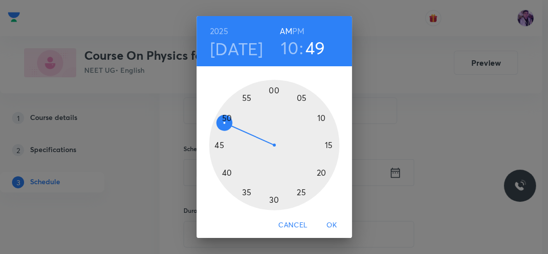
click at [222, 176] on div at bounding box center [274, 145] width 130 height 130
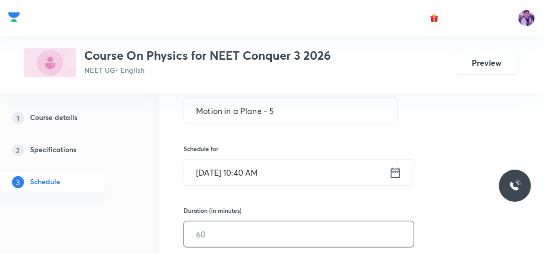
click at [208, 226] on input "text" at bounding box center [299, 234] width 230 height 26
type input "80"
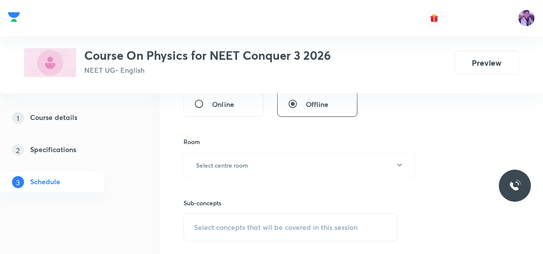
scroll to position [411, 0]
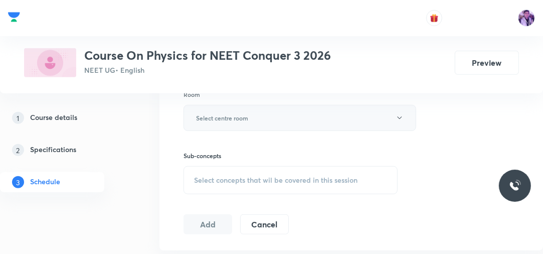
click at [276, 124] on button "Select centre room" at bounding box center [300, 118] width 233 height 26
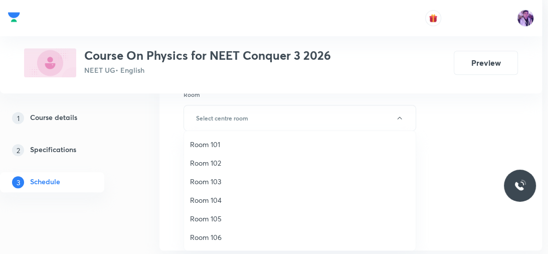
click at [245, 144] on span "Room 101" at bounding box center [300, 144] width 220 height 11
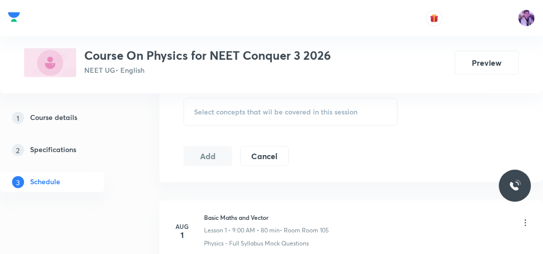
scroll to position [488, 0]
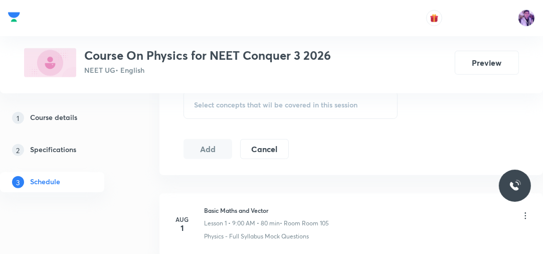
click at [292, 107] on span "Select concepts that wil be covered in this session" at bounding box center [275, 105] width 163 height 8
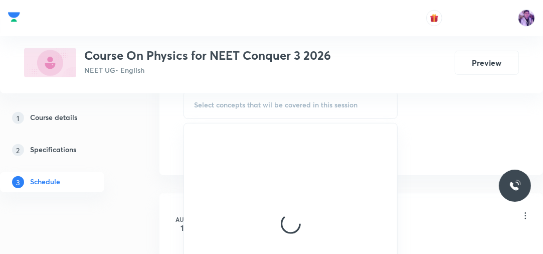
click at [292, 107] on span "Select concepts that wil be covered in this session" at bounding box center [275, 105] width 163 height 8
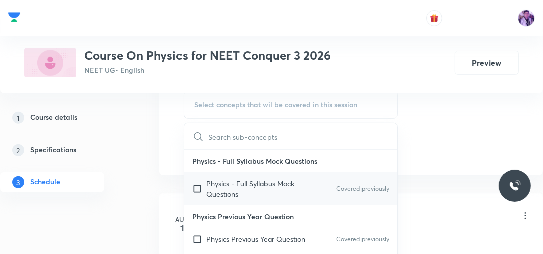
click at [231, 175] on div "Physics - Full Syllabus Mock Questions Covered previously" at bounding box center [290, 188] width 213 height 33
checkbox input "true"
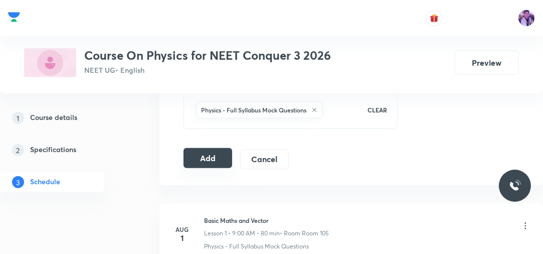
click at [214, 156] on button "Add" at bounding box center [208, 158] width 49 height 20
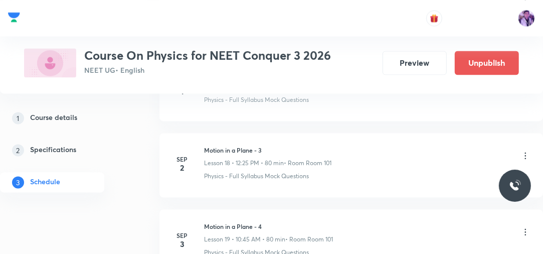
scroll to position [1509, 0]
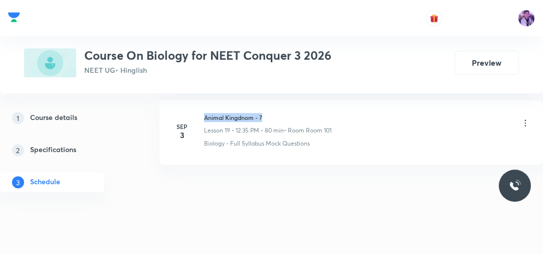
drag, startPoint x: 203, startPoint y: 115, endPoint x: 294, endPoint y: 99, distance: 92.6
click at [294, 100] on li "[DATE] Animal Kingdnom - 7 Lesson 19 • 12:35 PM • 80 min • Room Room 101 Biolog…" at bounding box center [351, 132] width 384 height 64
copy h6 "Animal Kingdnom - 7"
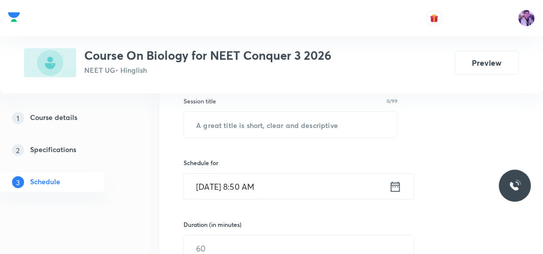
scroll to position [163, 0]
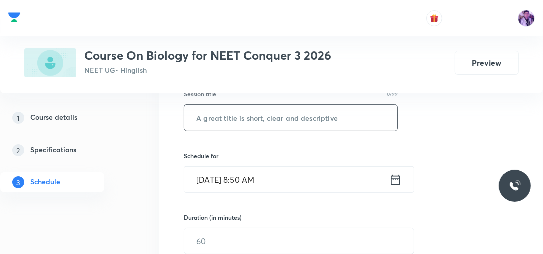
click at [343, 120] on input "text" at bounding box center [290, 118] width 213 height 26
paste input "Animal Kingdnom - 7"
click at [343, 120] on input "Animal Kingdnom - 7" at bounding box center [290, 118] width 213 height 26
click at [343, 120] on input "Animal Kingdnom -" at bounding box center [290, 118] width 213 height 26
type input "Animal Kingdnom - 8"
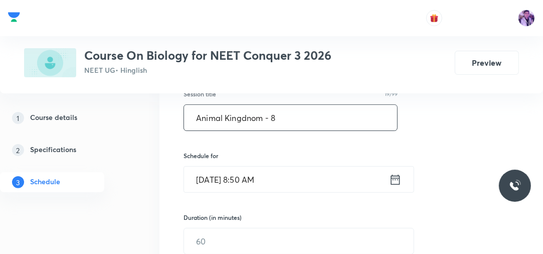
click at [259, 171] on input "[DATE] 8:50 AM" at bounding box center [286, 179] width 205 height 26
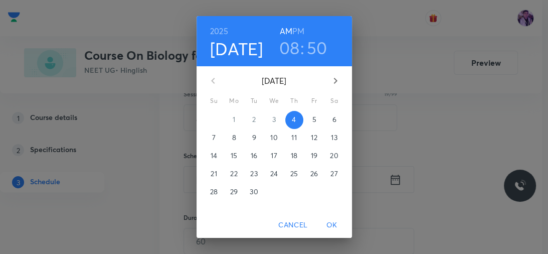
click at [285, 52] on h3 "08" at bounding box center [289, 47] width 21 height 21
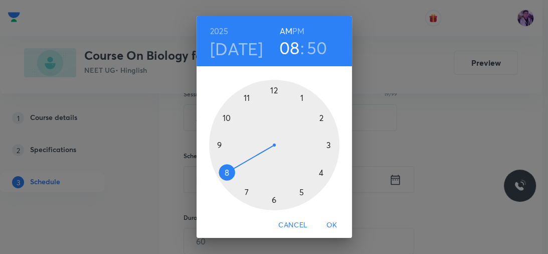
click at [299, 35] on h6 "PM" at bounding box center [298, 31] width 12 height 14
click at [270, 86] on div at bounding box center [274, 145] width 130 height 130
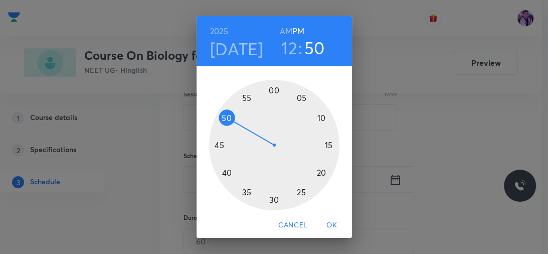
click at [325, 144] on div at bounding box center [274, 145] width 130 height 130
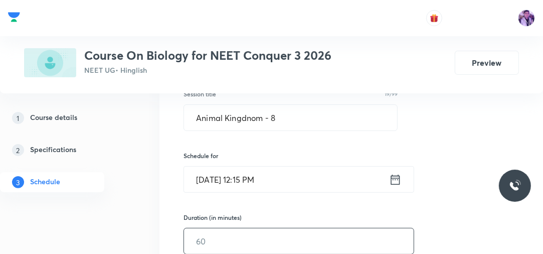
click at [215, 231] on input "text" at bounding box center [299, 241] width 230 height 26
type input "80"
click at [129, 185] on div "1 Course details 2 Specifications 3 Schedule" at bounding box center [66, 156] width 133 height 96
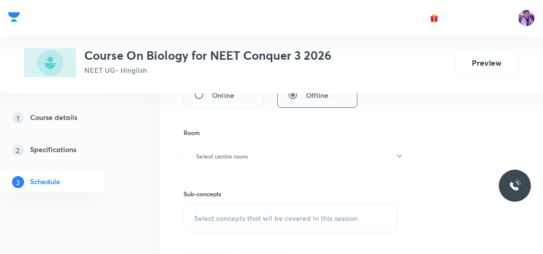
scroll to position [388, 0]
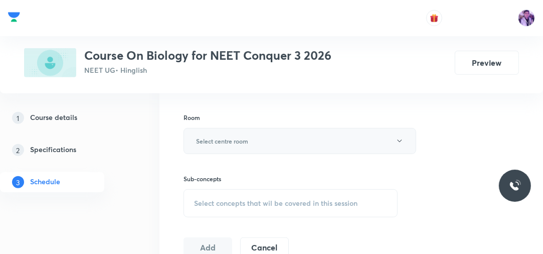
click at [219, 131] on button "Select centre room" at bounding box center [300, 141] width 233 height 26
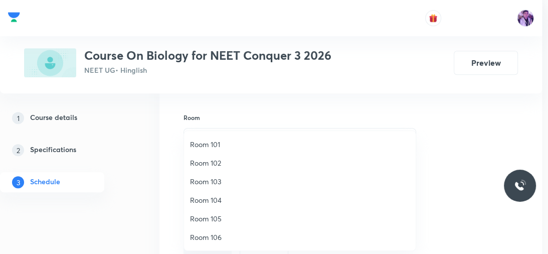
click at [202, 183] on span "Room 103" at bounding box center [300, 181] width 220 height 11
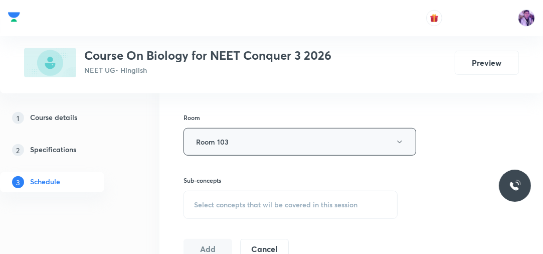
click at [257, 145] on button "Room 103" at bounding box center [300, 142] width 233 height 28
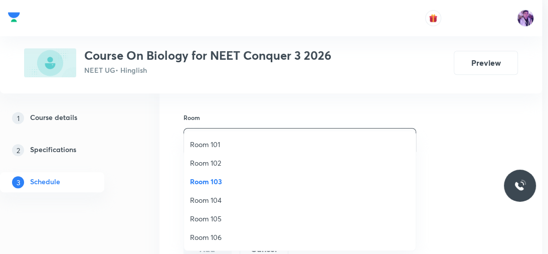
click at [225, 184] on span "Room 103" at bounding box center [300, 181] width 220 height 11
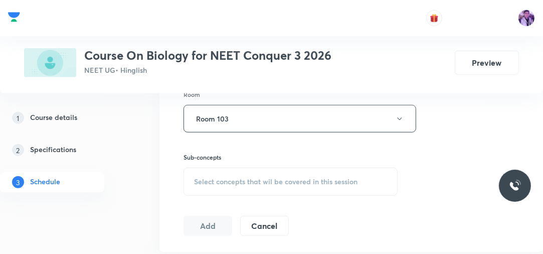
scroll to position [415, 0]
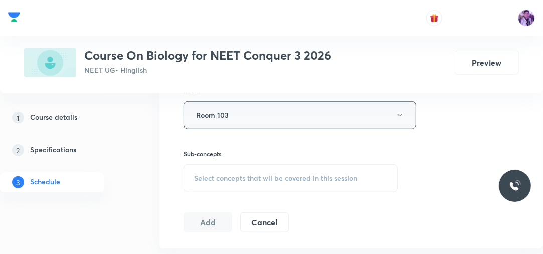
click at [240, 115] on button "Room 103" at bounding box center [300, 115] width 233 height 28
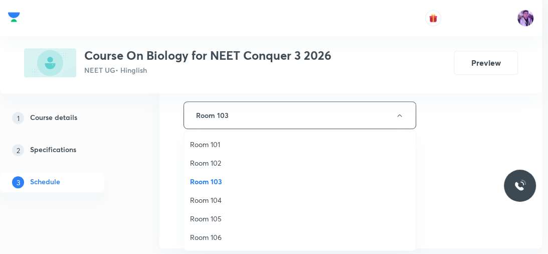
click at [221, 146] on span "Room 101" at bounding box center [300, 144] width 220 height 11
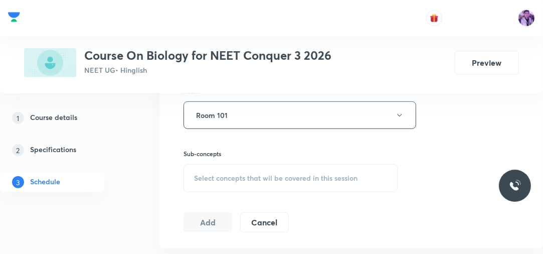
click at [221, 178] on span "Select concepts that wil be covered in this session" at bounding box center [275, 178] width 163 height 8
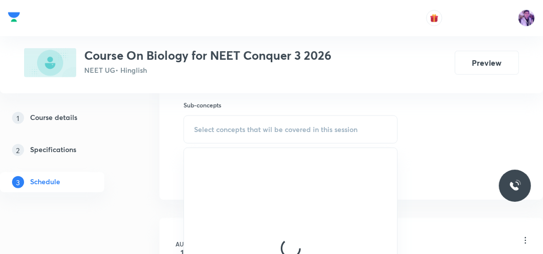
scroll to position [467, 0]
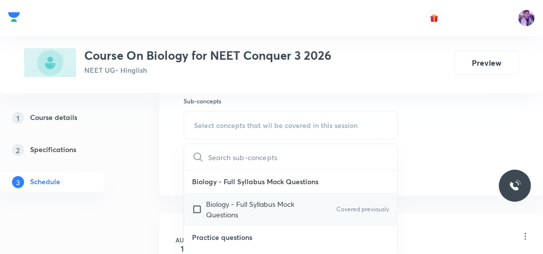
click at [215, 206] on p "Biology - Full Syllabus Mock Questions" at bounding box center [256, 209] width 101 height 21
checkbox input "true"
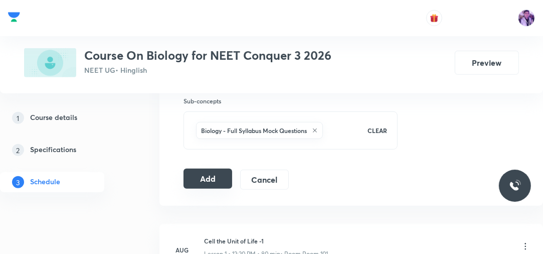
click at [210, 172] on button "Add" at bounding box center [208, 178] width 49 height 20
